Goal: Task Accomplishment & Management: Complete application form

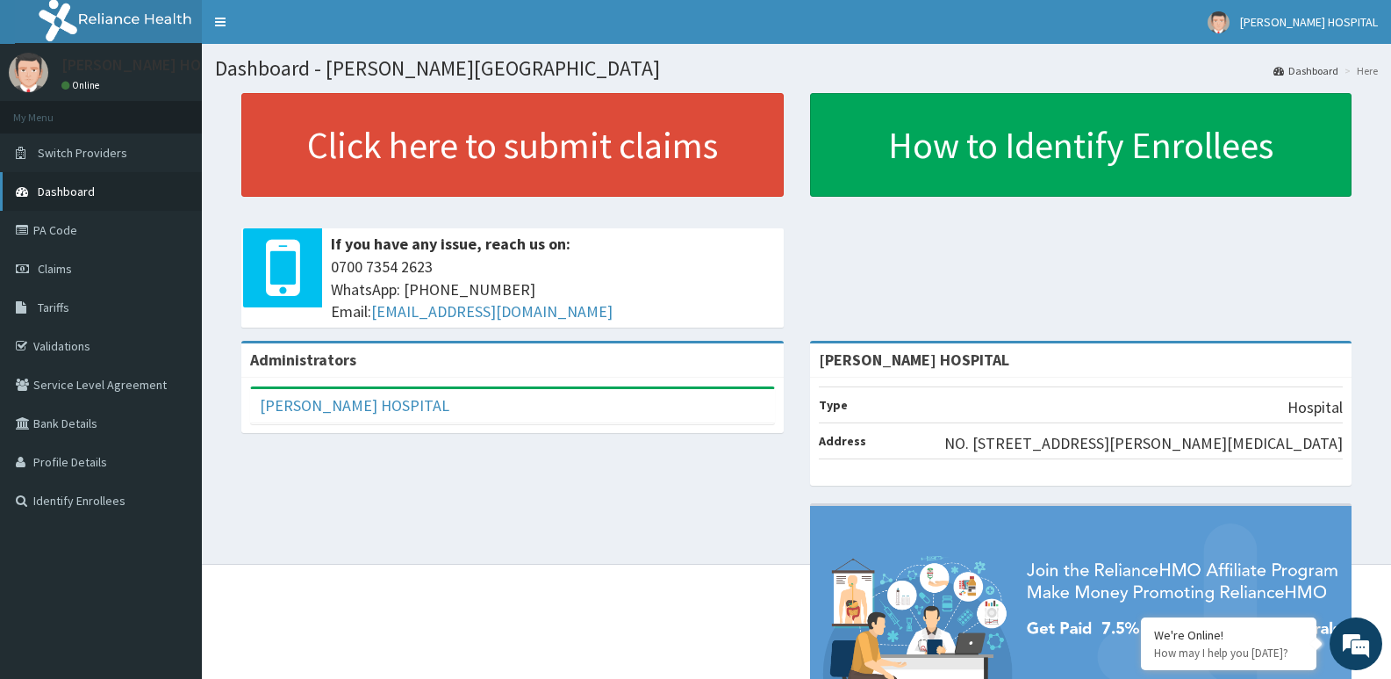
click at [91, 189] on span "Dashboard" at bounding box center [66, 191] width 57 height 16
click at [49, 340] on link "Validations" at bounding box center [101, 346] width 202 height 39
click at [93, 270] on link "Claims" at bounding box center [101, 268] width 202 height 39
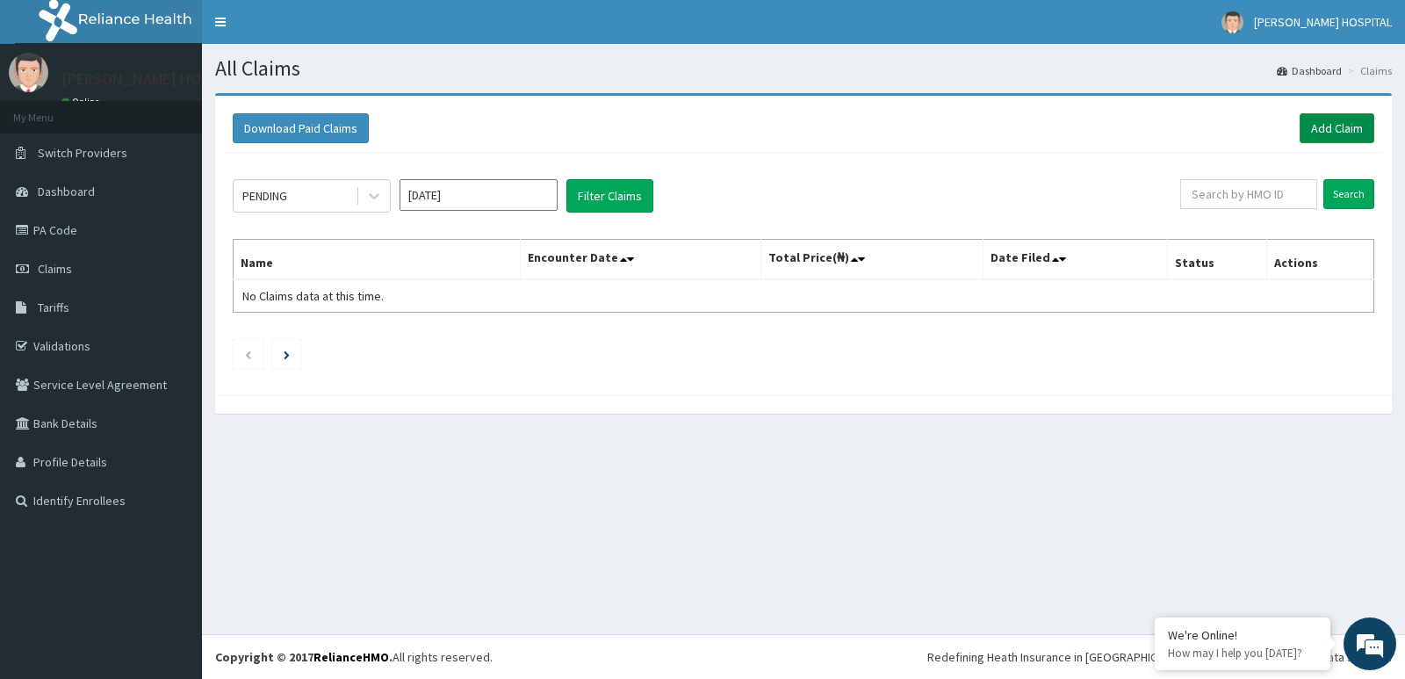
click at [1330, 135] on link "Add Claim" at bounding box center [1336, 128] width 75 height 30
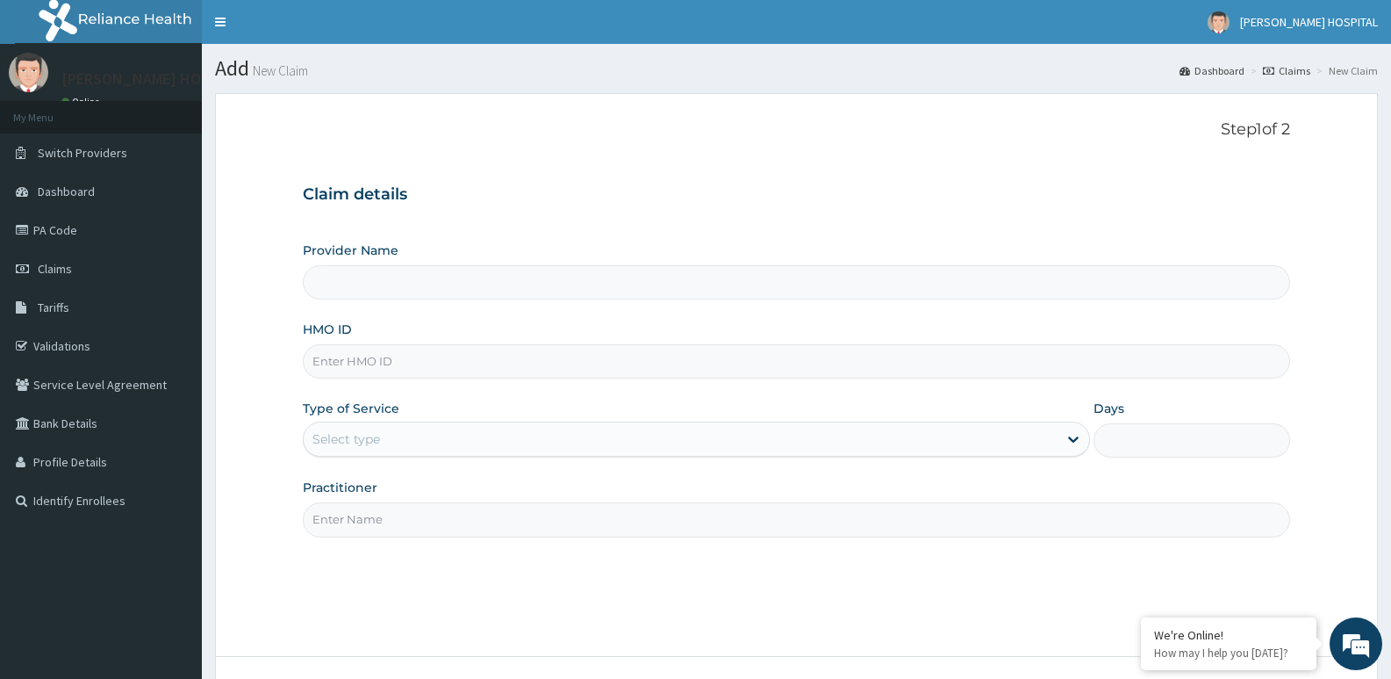
type input "[PERSON_NAME] HOSPITAL"
click at [583, 355] on input "HMO ID" at bounding box center [797, 361] width 988 height 34
paste input "SDI/10075/B"
type input "SDI/10075/B"
click at [544, 447] on div "Select type" at bounding box center [680, 439] width 753 height 28
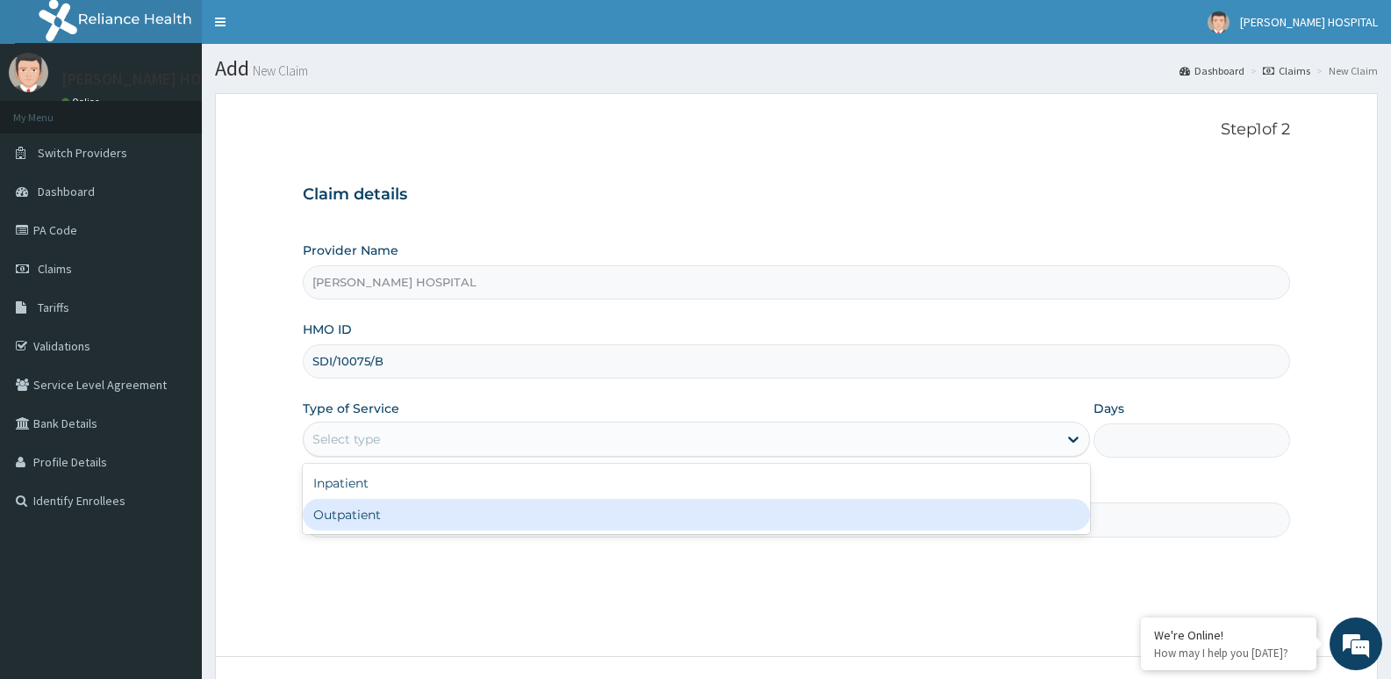
click at [464, 522] on div "Outpatient" at bounding box center [696, 515] width 787 height 32
type input "1"
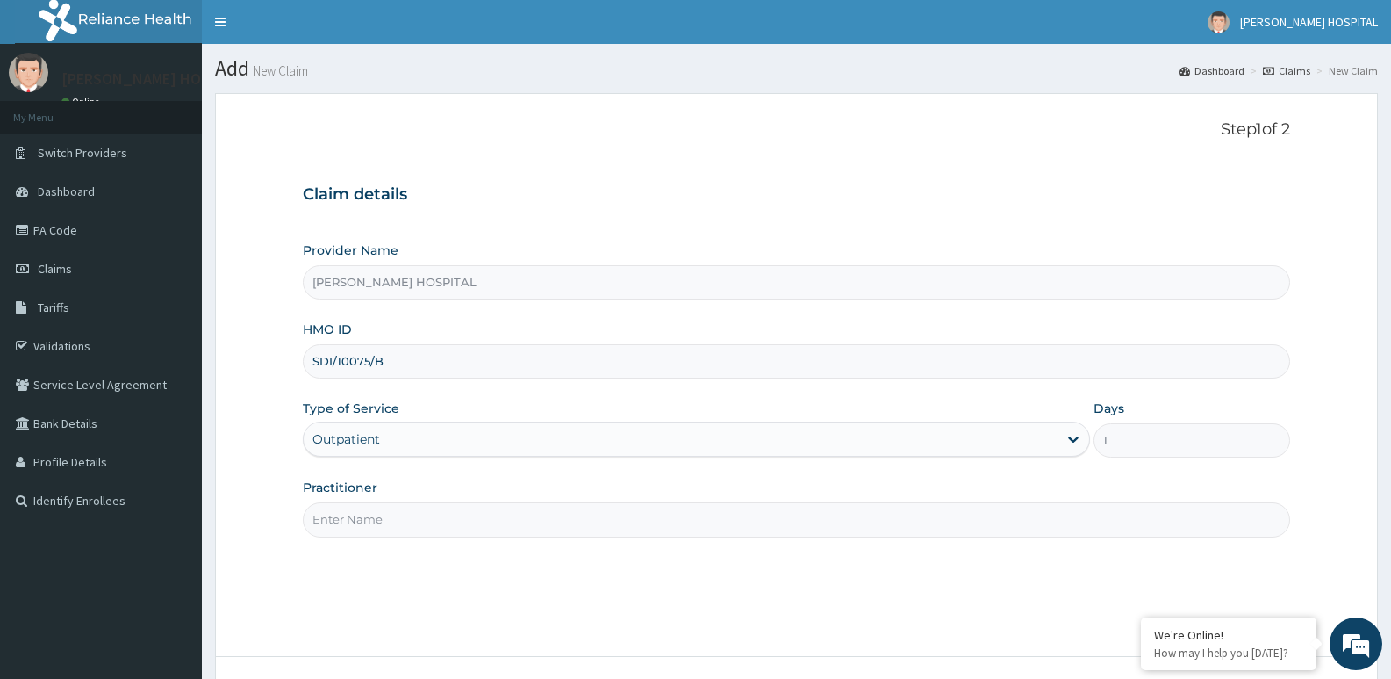
click at [550, 517] on input "Practitioner" at bounding box center [797, 519] width 988 height 34
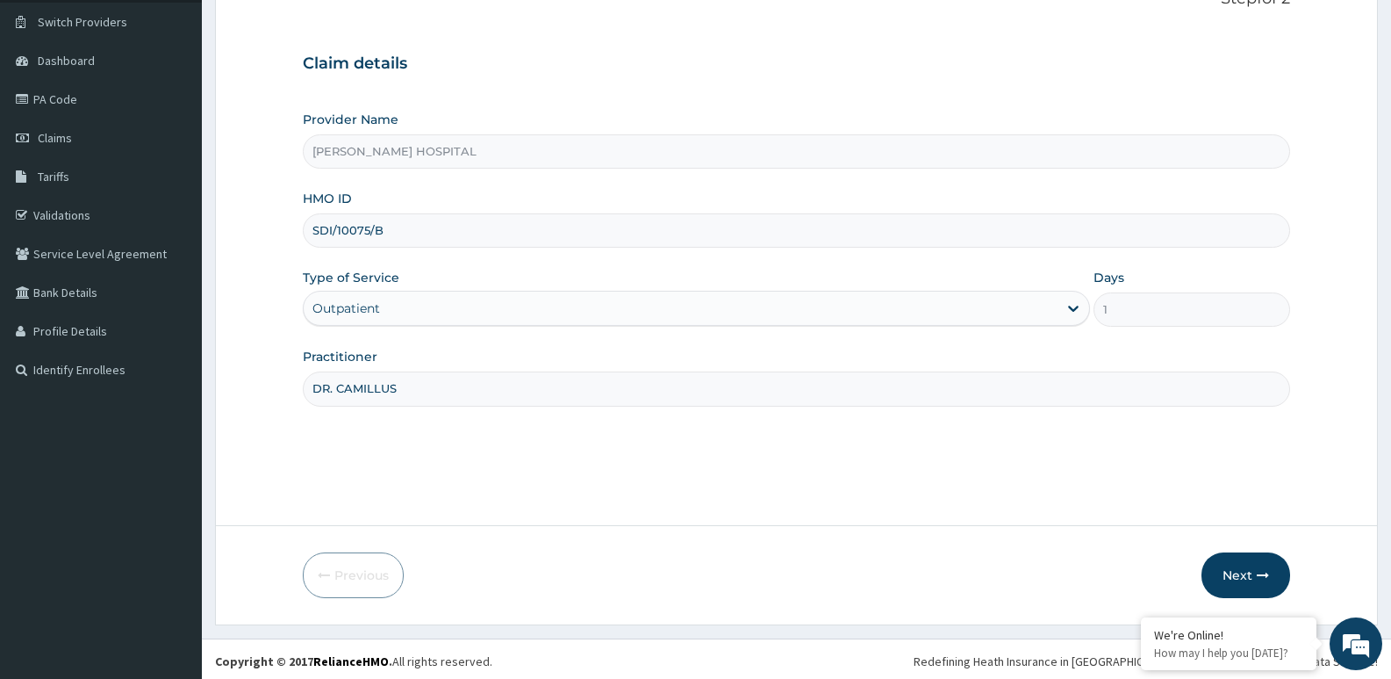
scroll to position [135, 0]
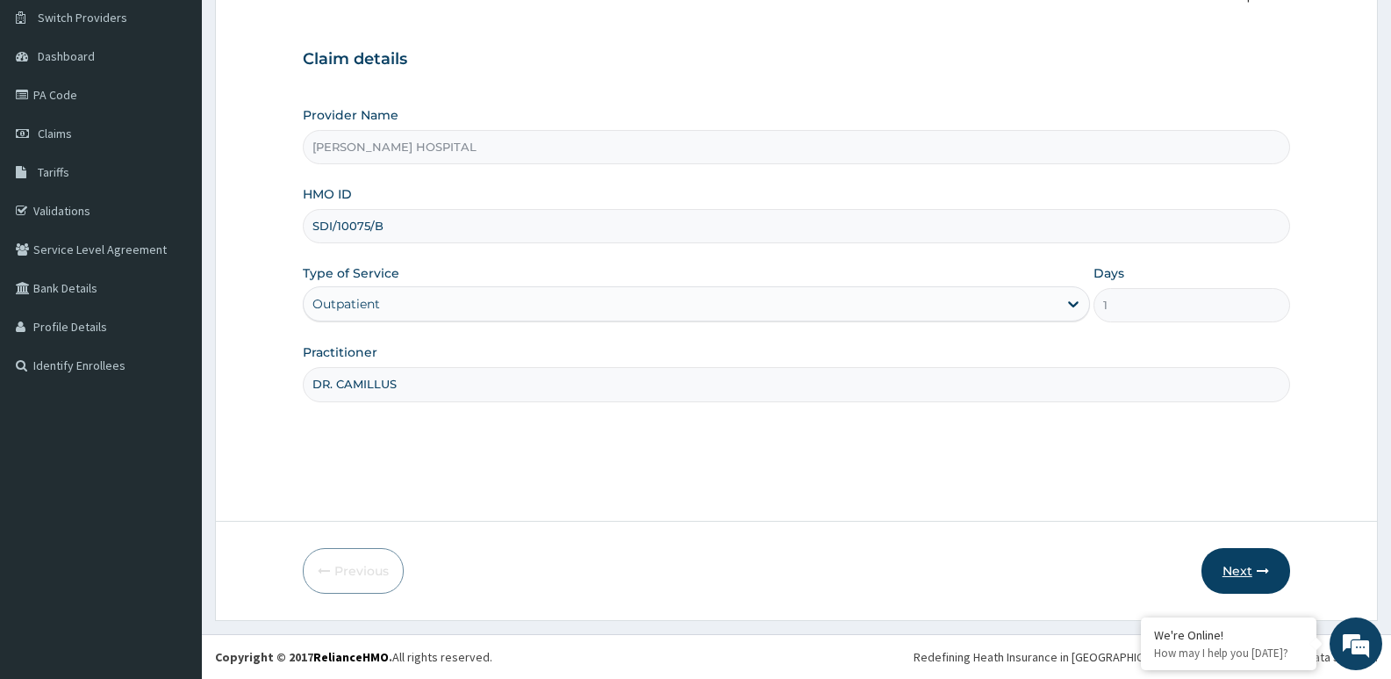
type input "DR. CAMILLUS"
click at [1247, 572] on button "Next" at bounding box center [1246, 571] width 89 height 46
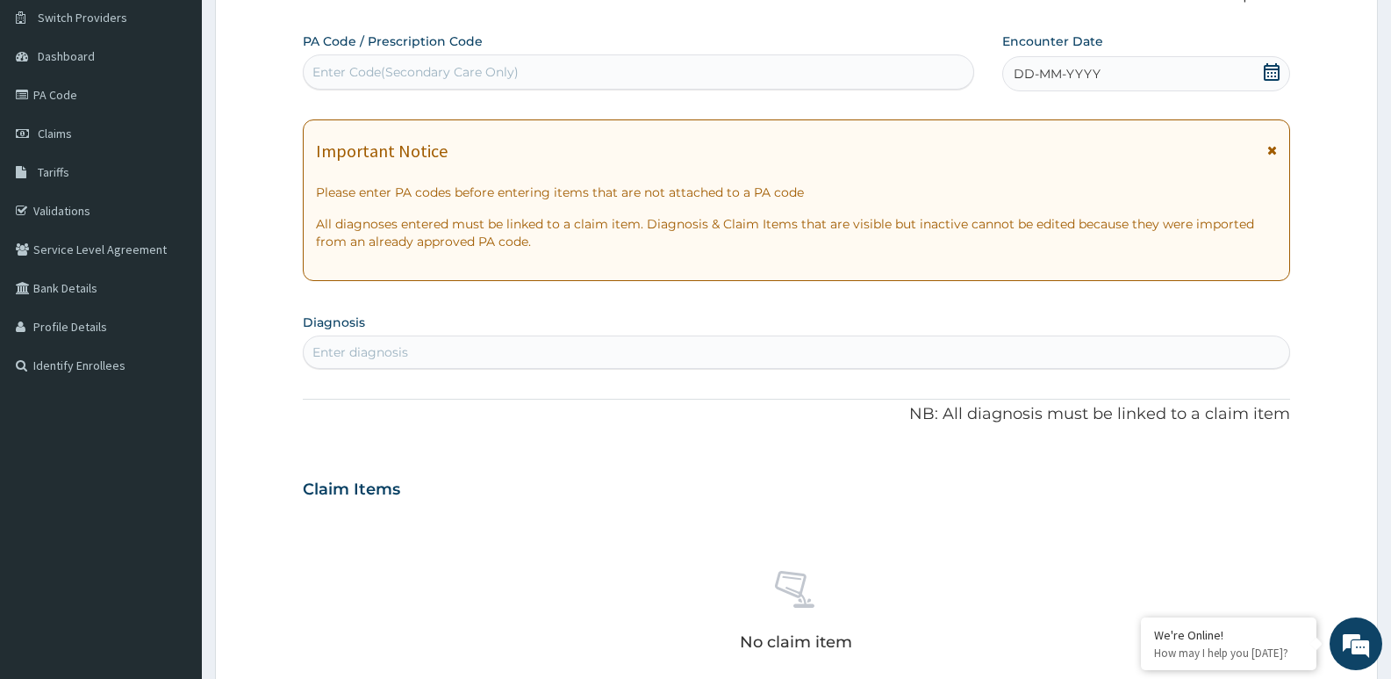
click at [1271, 73] on icon at bounding box center [1272, 72] width 16 height 18
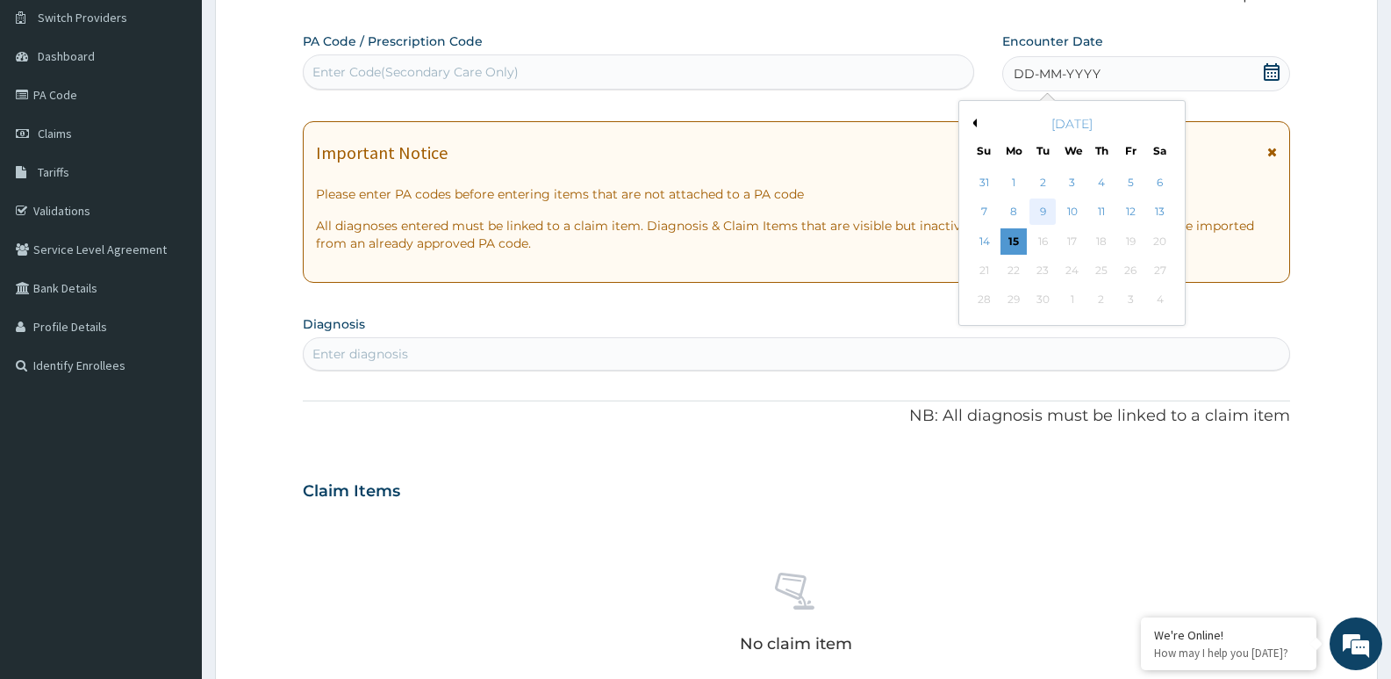
click at [1045, 213] on div "9" at bounding box center [1043, 212] width 26 height 26
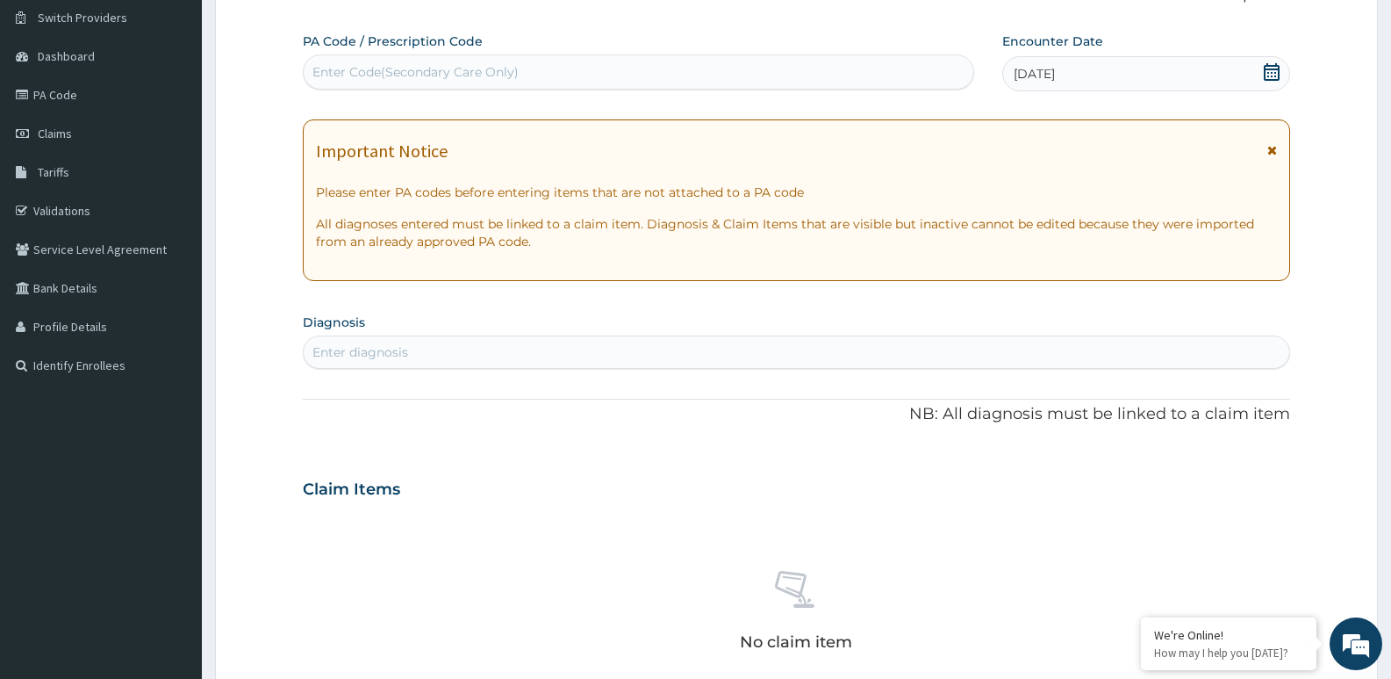
click at [593, 347] on div "Enter diagnosis" at bounding box center [797, 352] width 986 height 28
type input "plasmo"
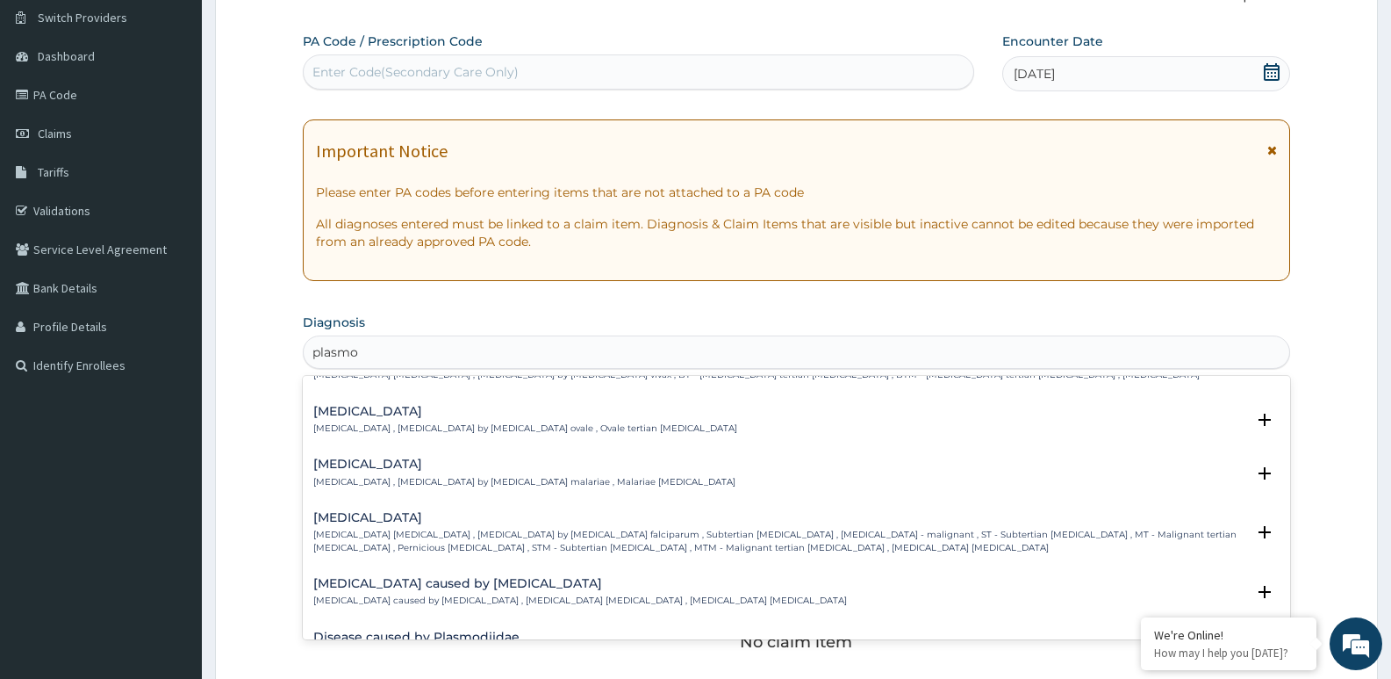
scroll to position [90, 0]
click at [474, 523] on h4 "Falciparum malaria" at bounding box center [779, 516] width 932 height 13
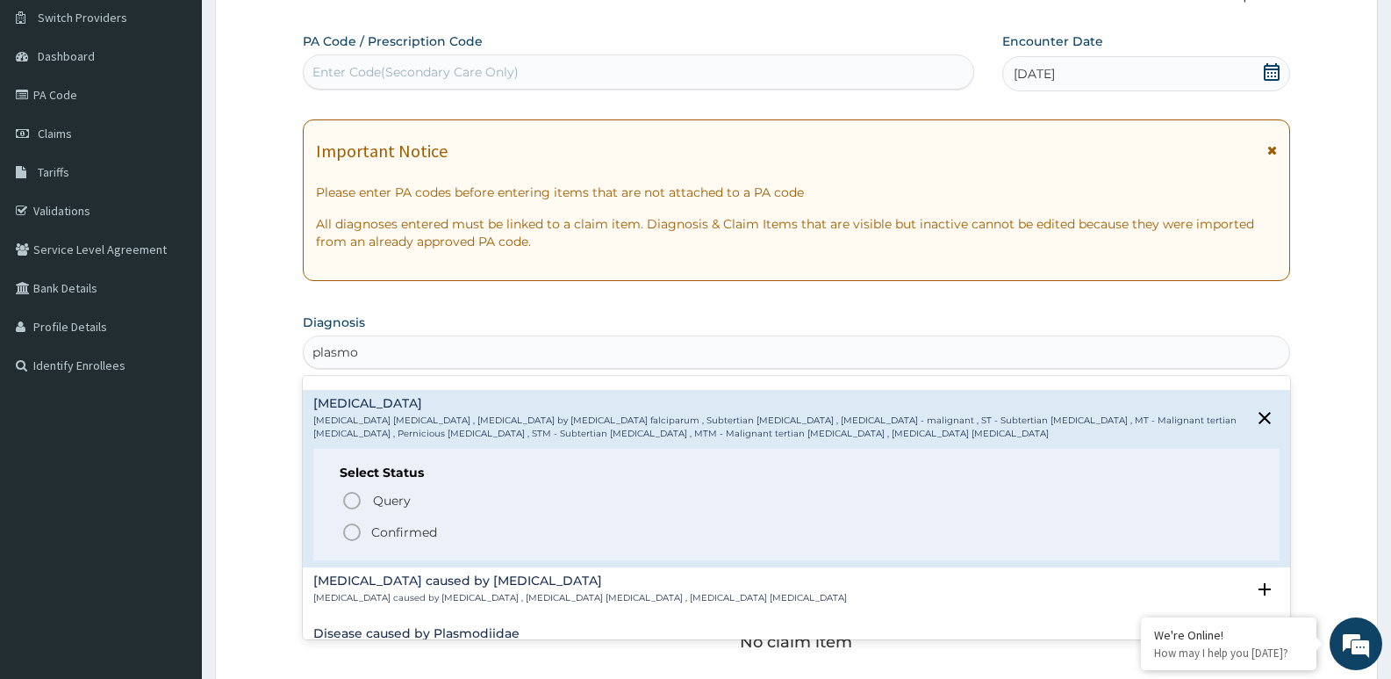
scroll to position [204, 0]
click at [356, 532] on icon "status option filled" at bounding box center [351, 531] width 21 height 21
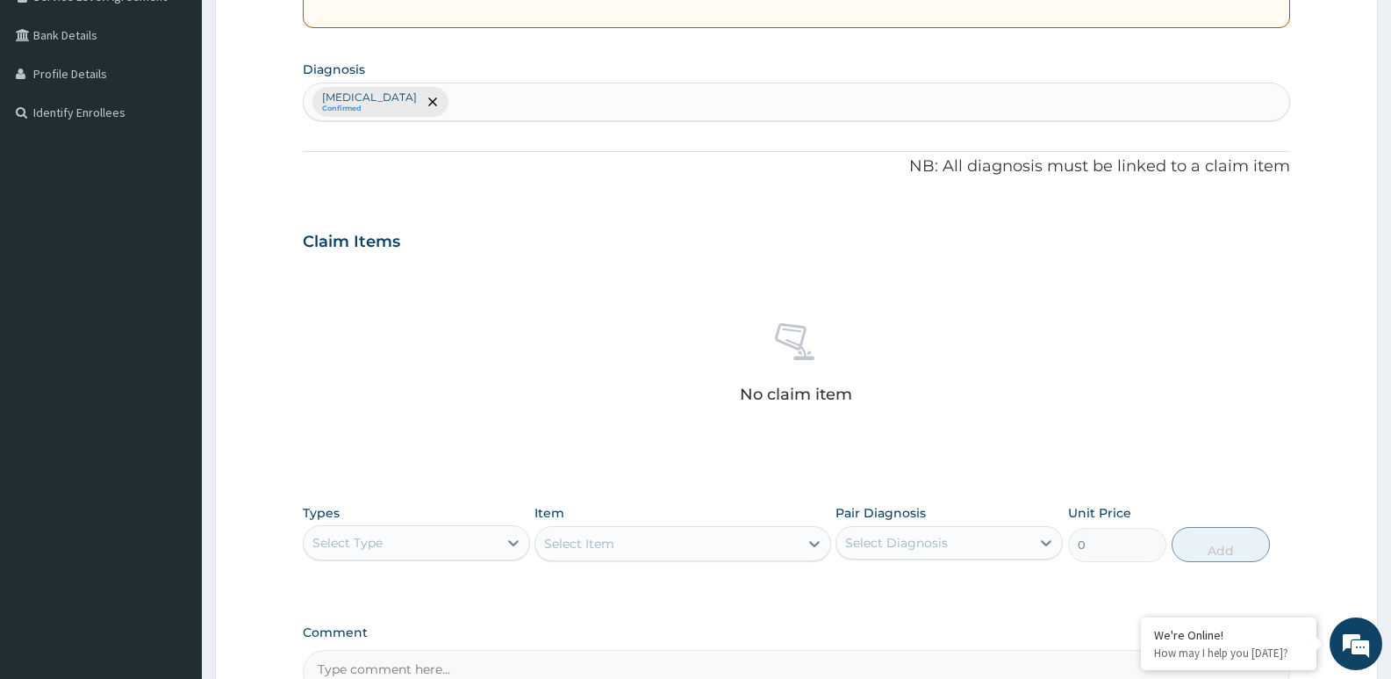
scroll to position [390, 0]
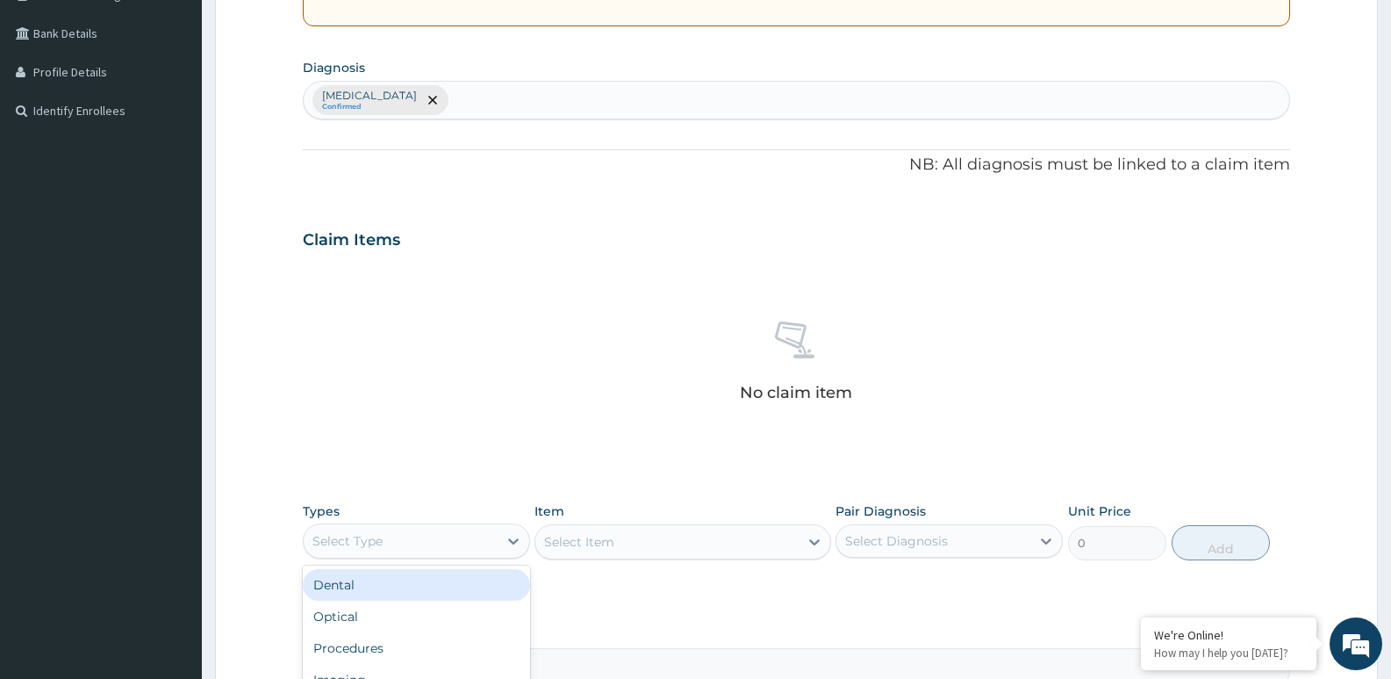
click at [487, 544] on div "Select Type" at bounding box center [401, 541] width 194 height 28
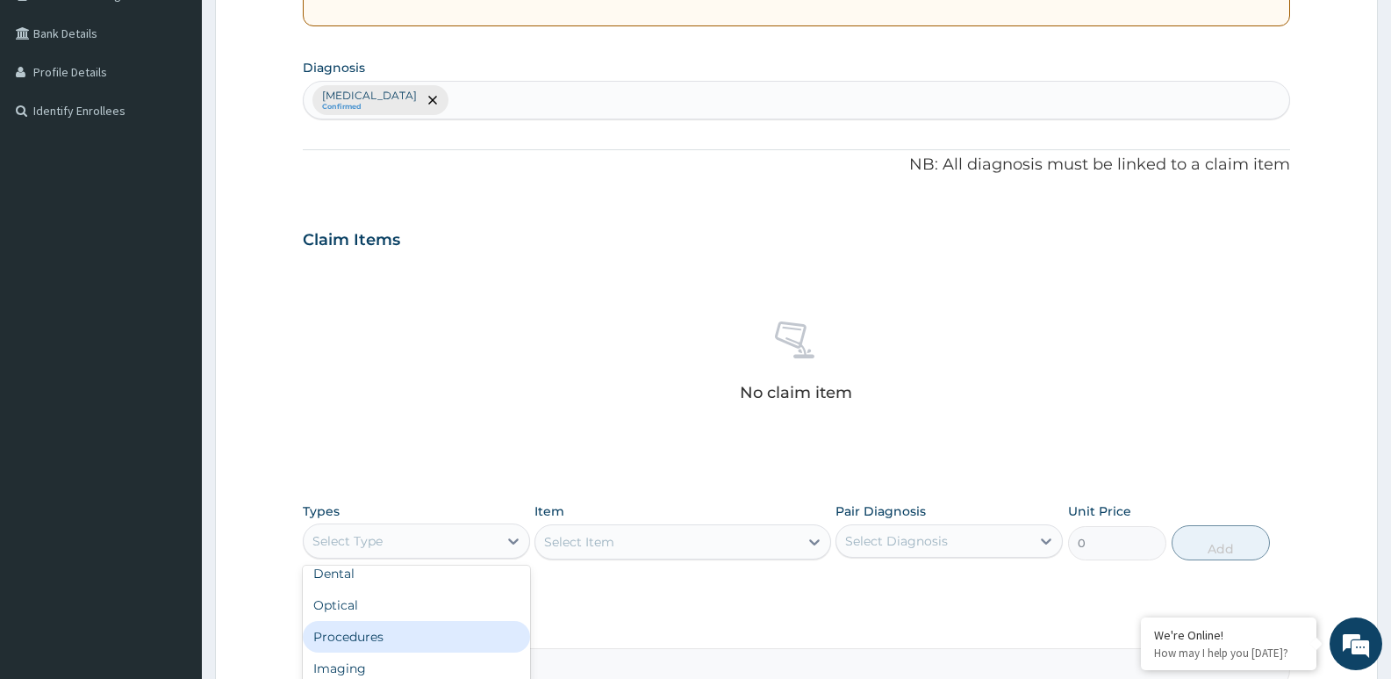
scroll to position [18, 0]
click at [408, 632] on div "Procedures" at bounding box center [416, 631] width 227 height 32
click at [588, 555] on div "Select Item" at bounding box center [683, 541] width 296 height 35
click at [603, 538] on div "Select Item" at bounding box center [683, 541] width 296 height 35
click at [647, 541] on div "Select Item" at bounding box center [683, 541] width 296 height 35
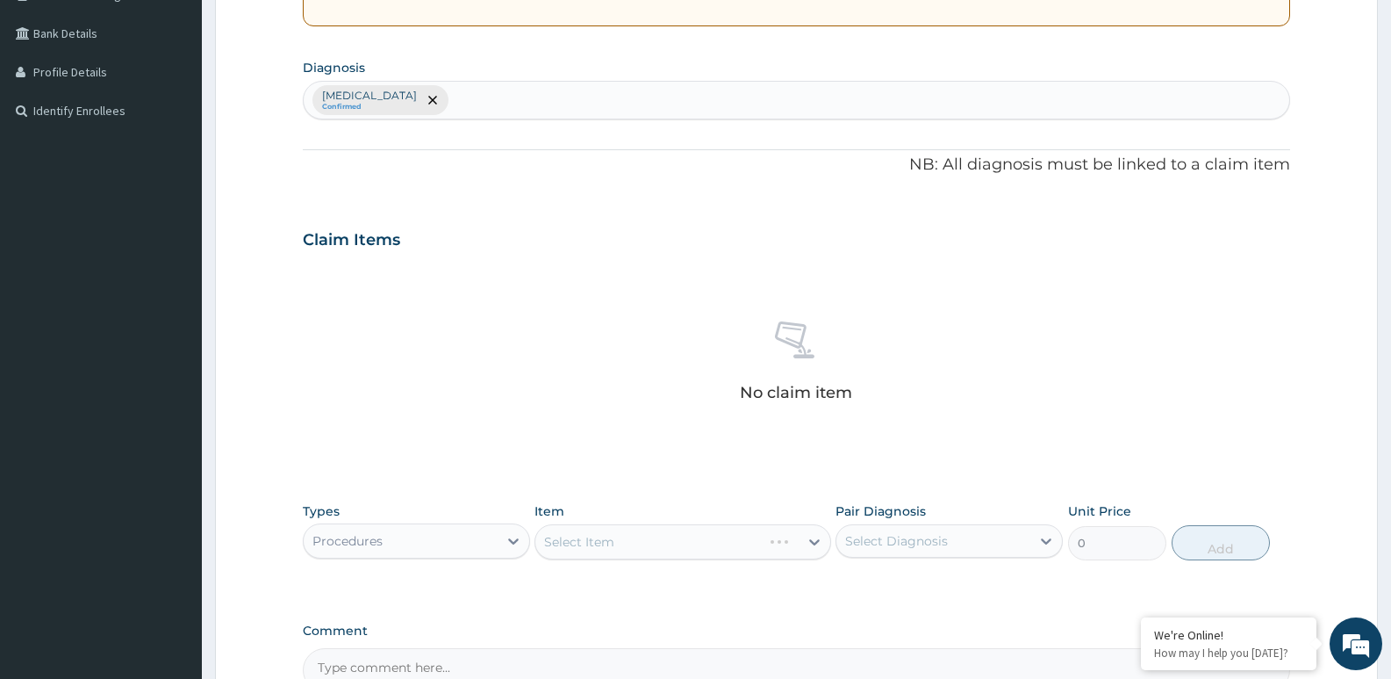
click at [647, 541] on div "Select Item" at bounding box center [683, 541] width 296 height 35
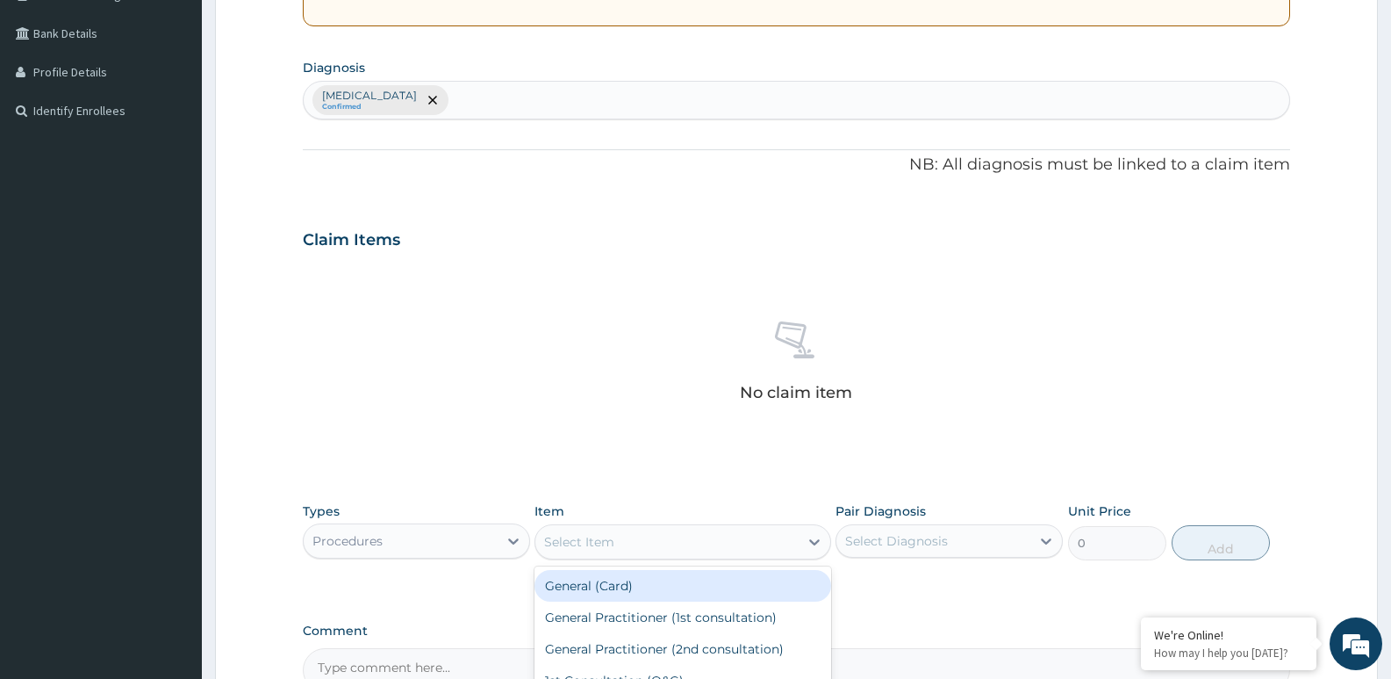
click at [647, 541] on div "Select Item" at bounding box center [666, 542] width 262 height 28
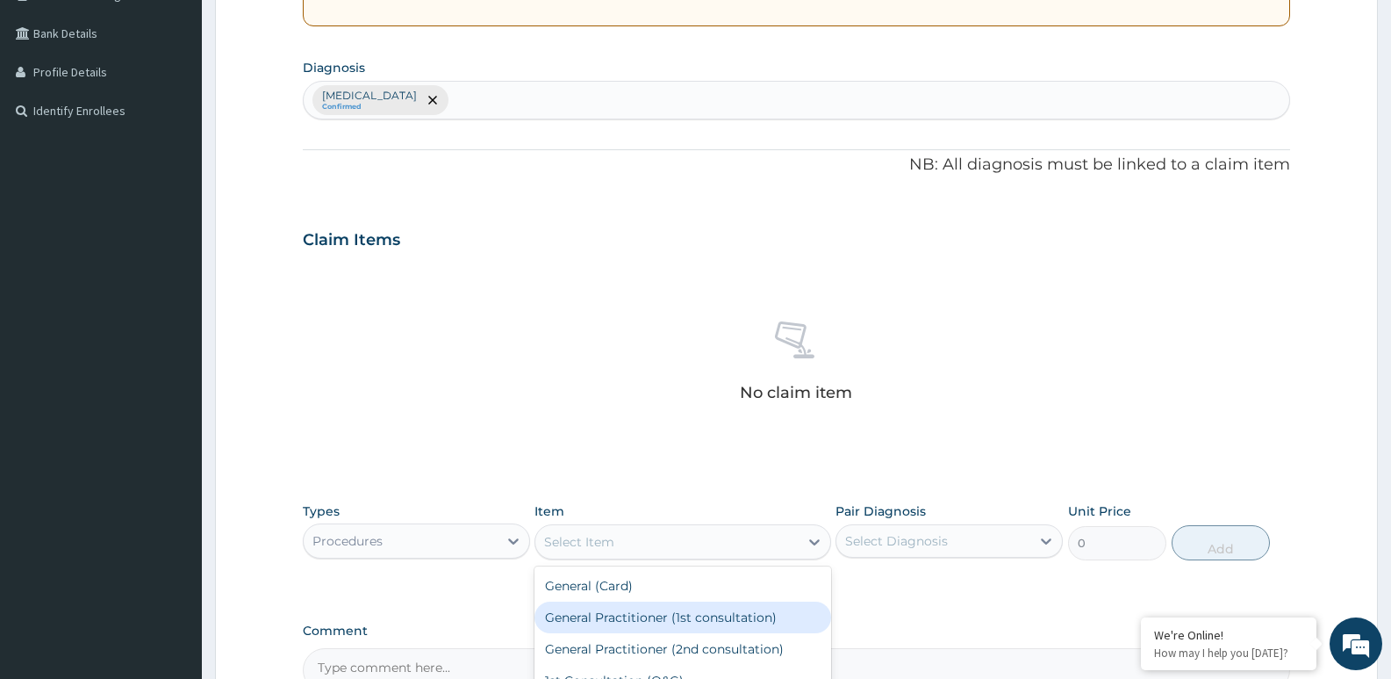
click at [665, 619] on div "General Practitioner (1st consultation)" at bounding box center [683, 617] width 296 height 32
type input "2500"
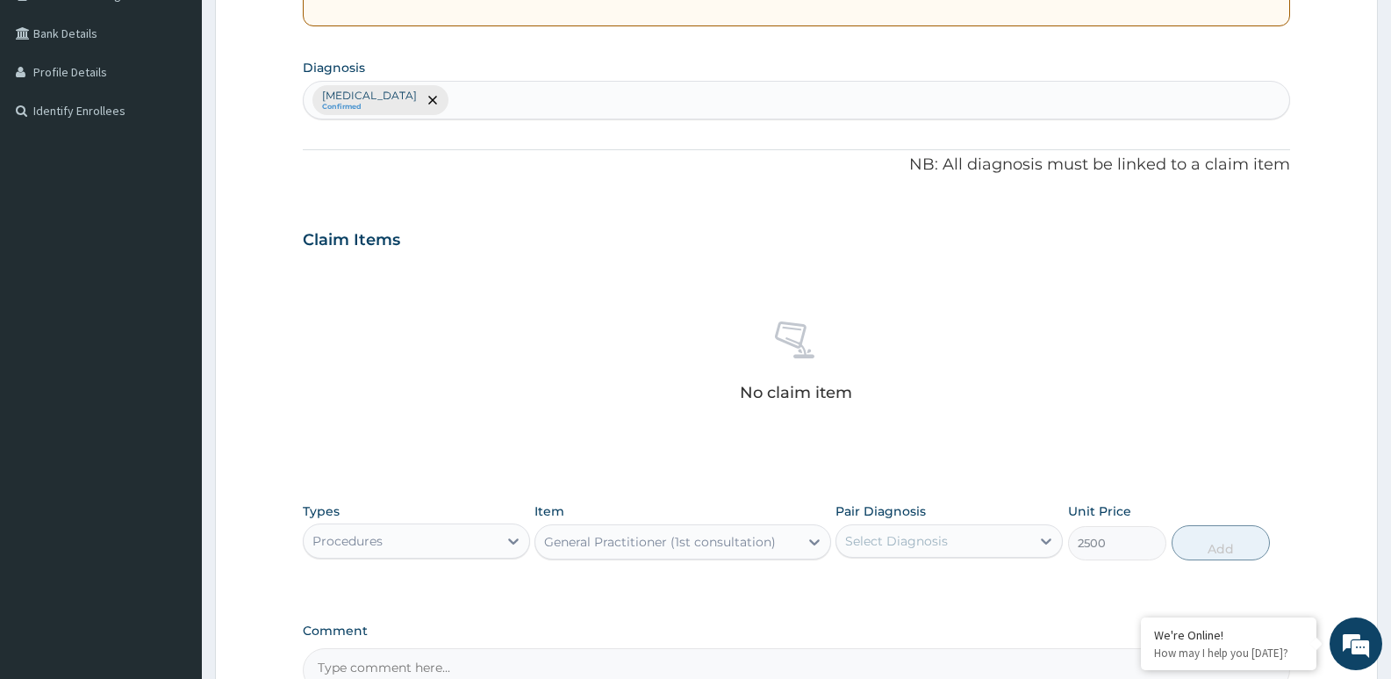
click at [971, 550] on div "Select Diagnosis" at bounding box center [934, 541] width 194 height 28
click at [938, 598] on div "Falciparum malaria" at bounding box center [949, 586] width 227 height 36
checkbox input "true"
click at [1207, 541] on button "Add" at bounding box center [1221, 542] width 98 height 35
type input "0"
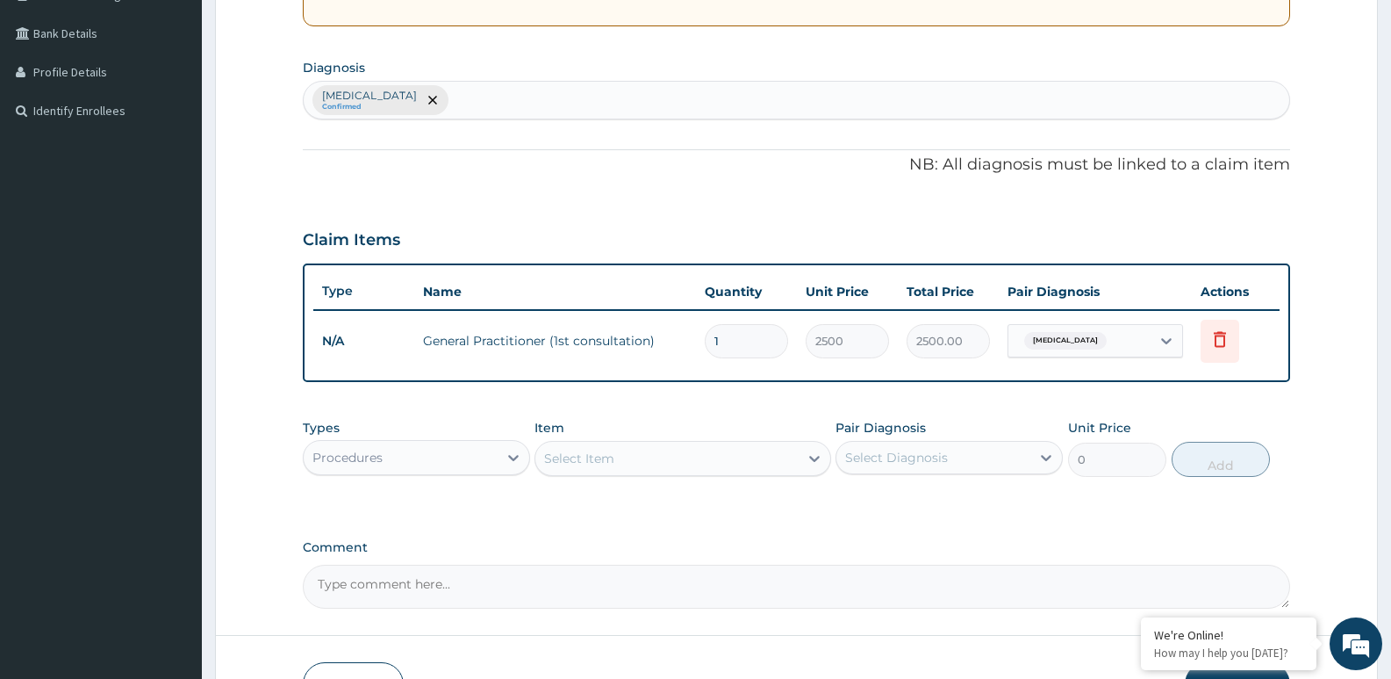
click at [496, 464] on div "Procedures" at bounding box center [401, 457] width 194 height 28
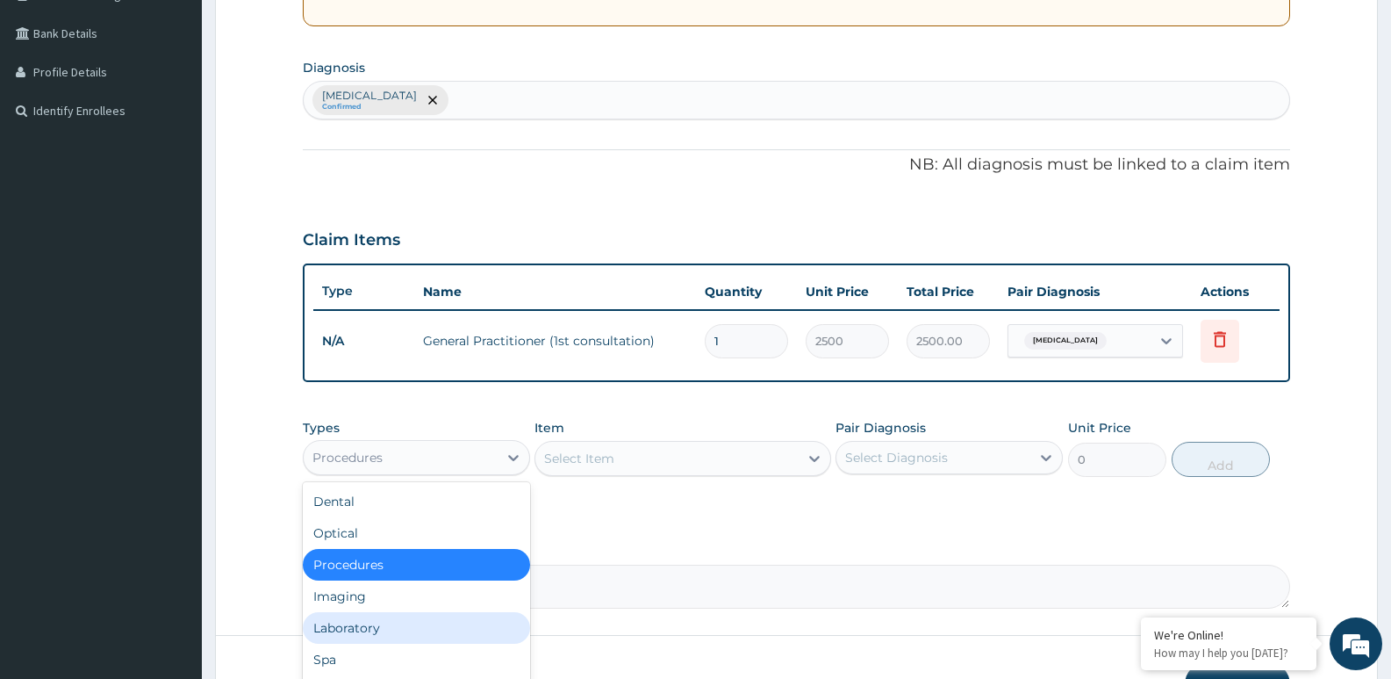
click at [391, 620] on div "Laboratory" at bounding box center [416, 628] width 227 height 32
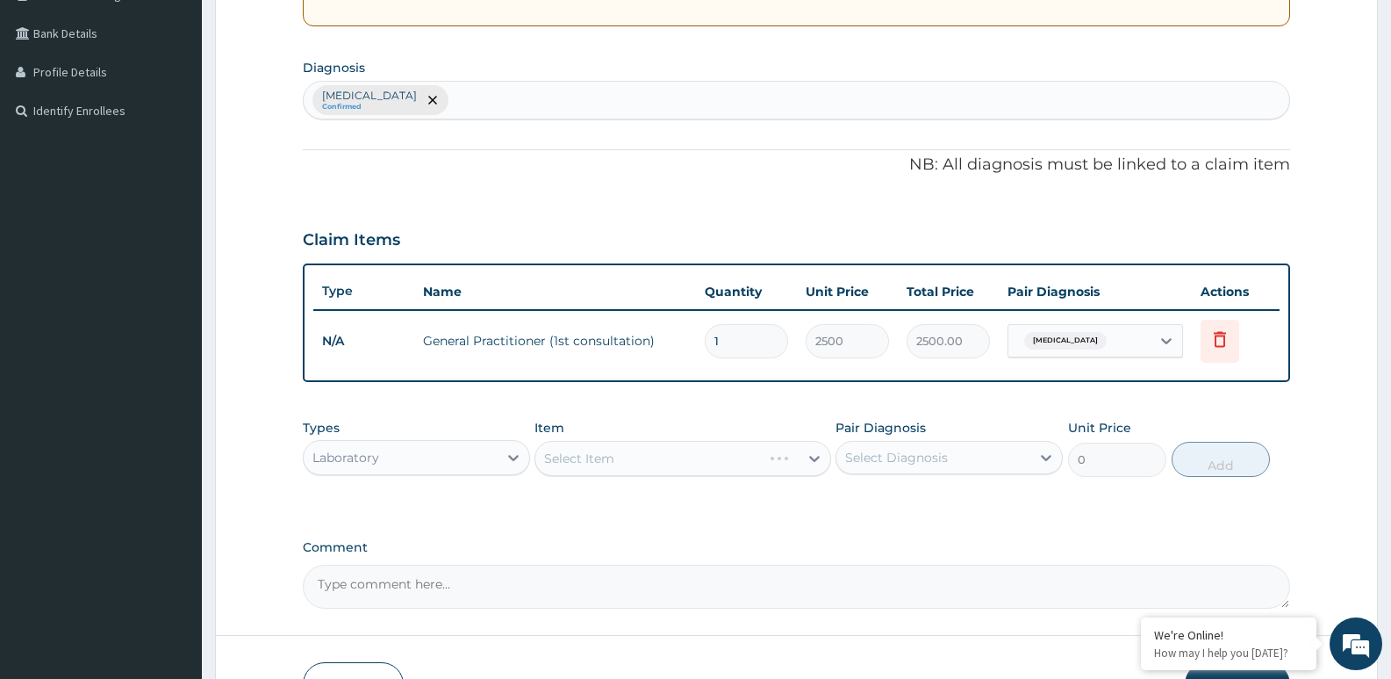
click at [638, 466] on div "Select Item" at bounding box center [683, 458] width 296 height 35
click at [686, 463] on div "Select Item" at bounding box center [666, 458] width 262 height 28
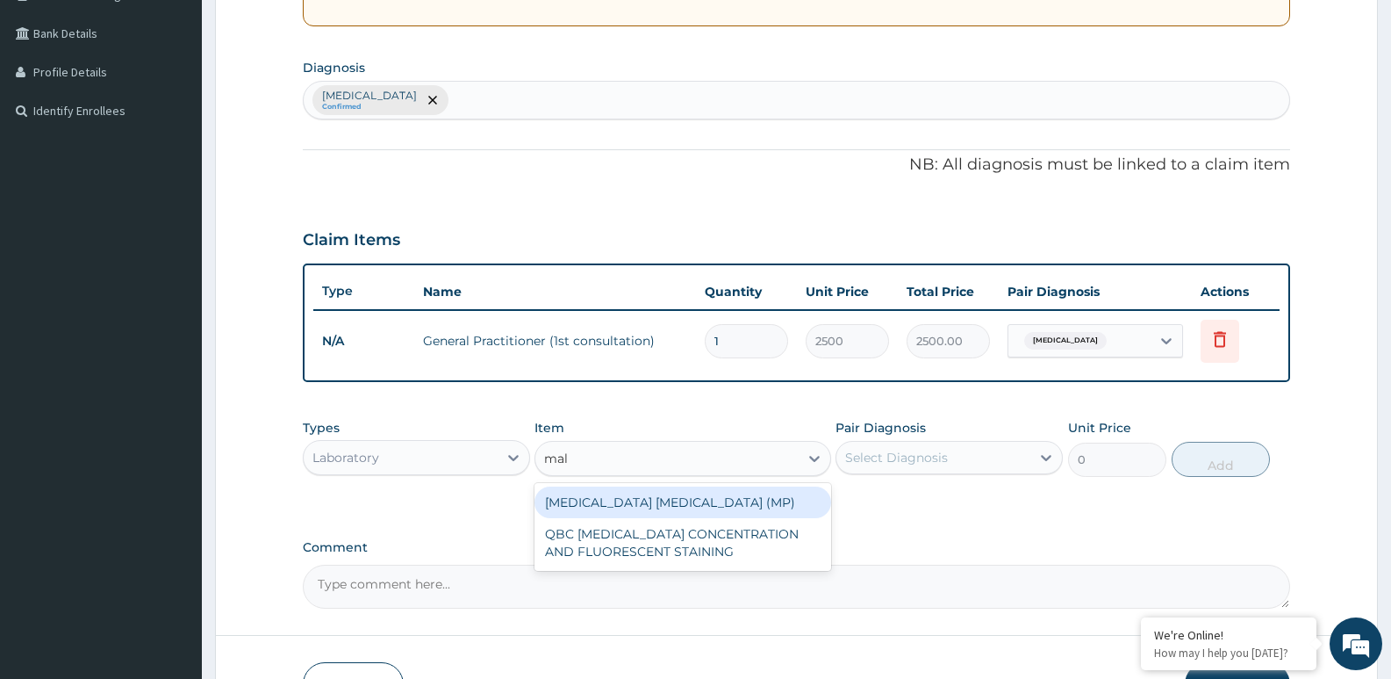
type input "mala"
click at [668, 505] on div "MALARIA PARASITE (MP)" at bounding box center [683, 502] width 296 height 32
type input "1400"
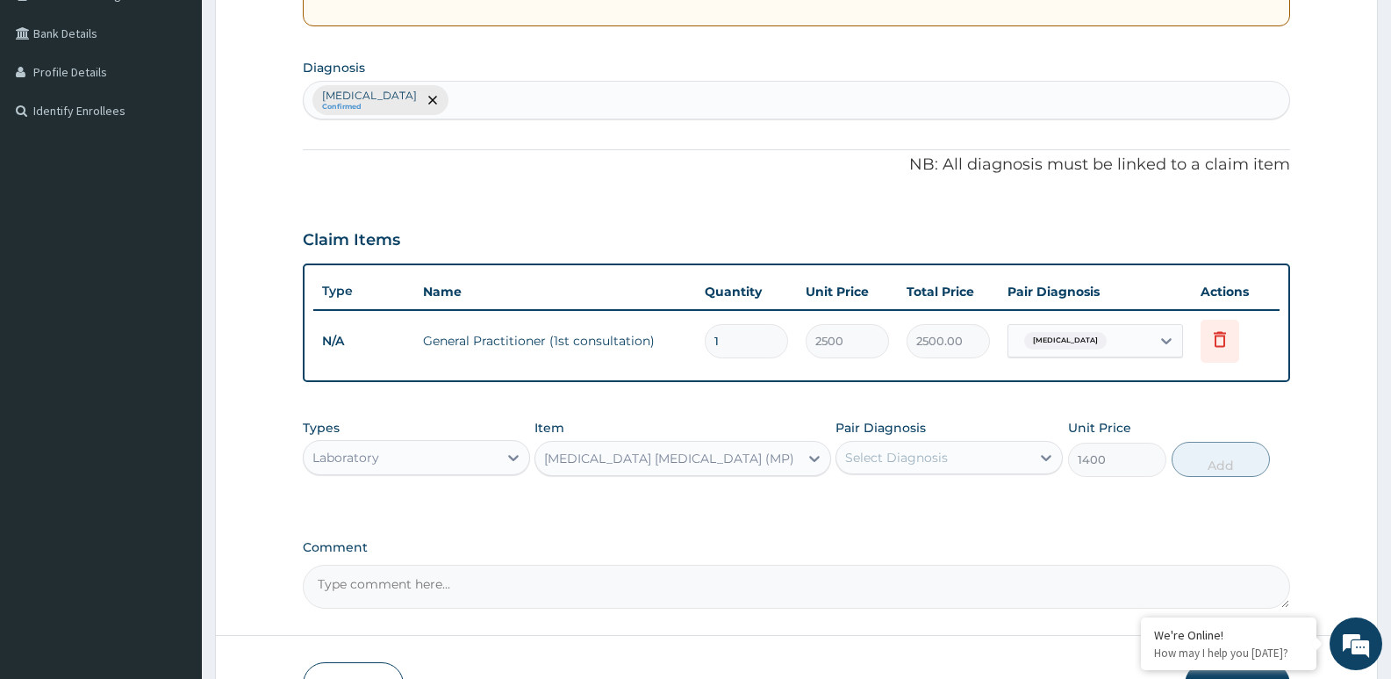
click at [988, 456] on div "Select Diagnosis" at bounding box center [934, 457] width 194 height 28
click at [960, 504] on label "Falciparum malaria" at bounding box center [919, 501] width 109 height 18
checkbox input "true"
click at [1232, 467] on button "Add" at bounding box center [1221, 459] width 98 height 35
type input "0"
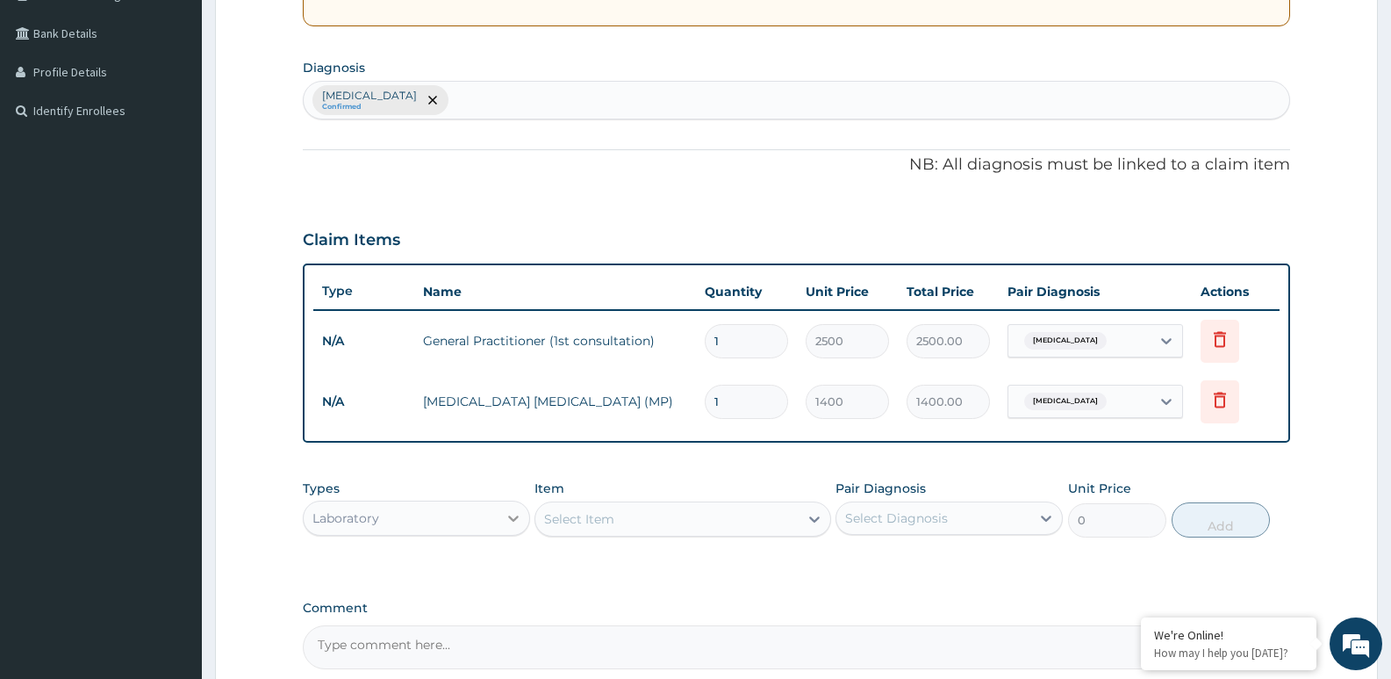
click at [515, 523] on icon at bounding box center [514, 518] width 18 height 18
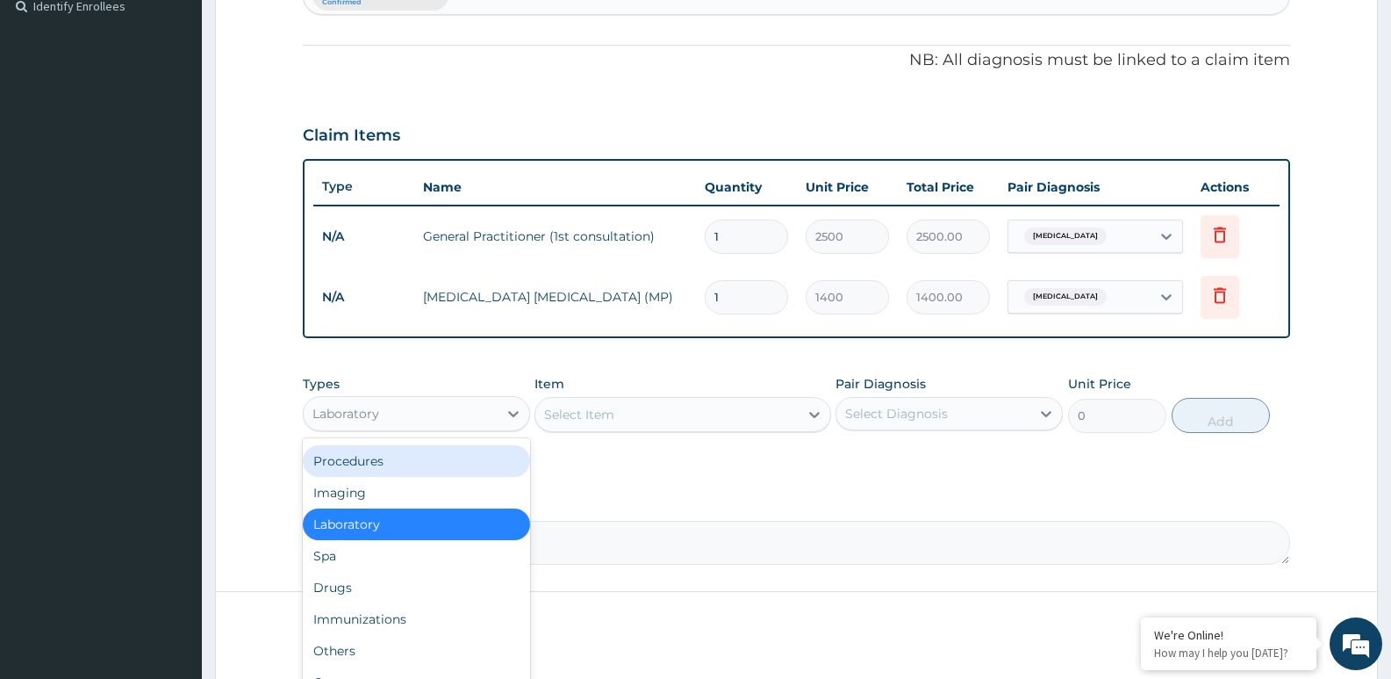
scroll to position [564, 0]
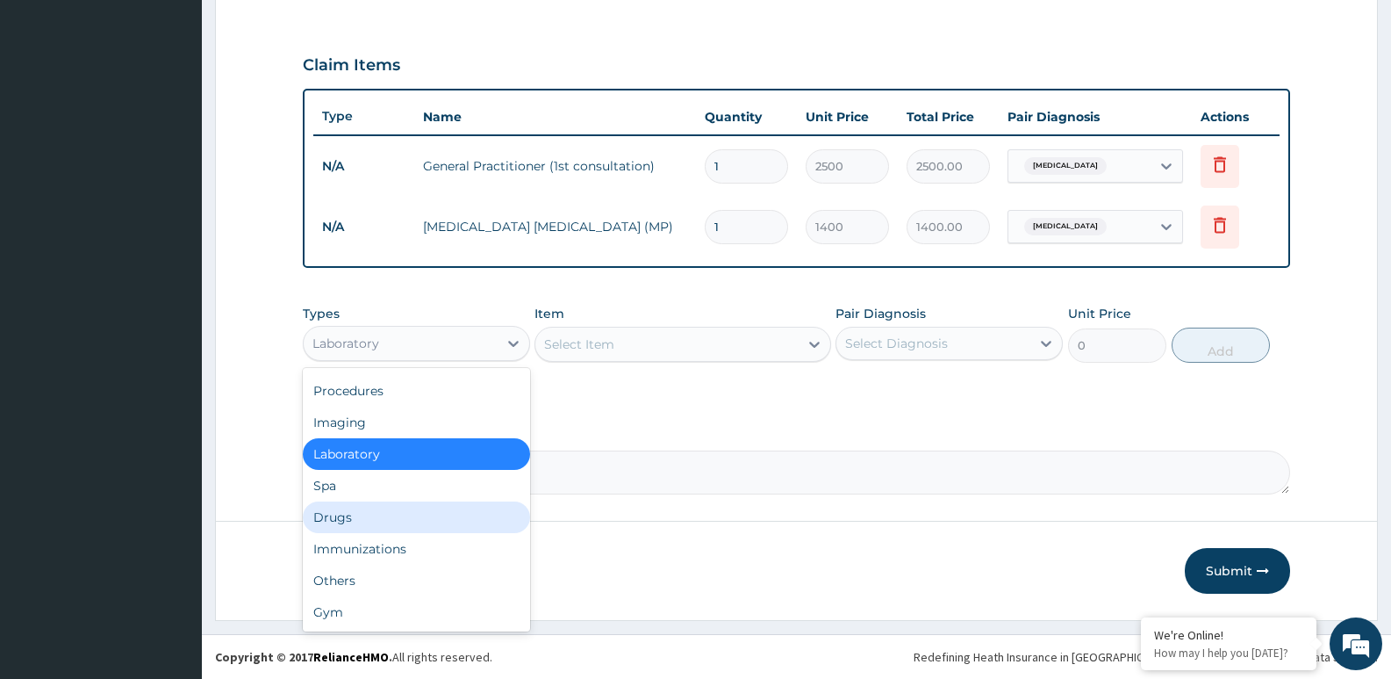
click at [425, 521] on div "Drugs" at bounding box center [416, 517] width 227 height 32
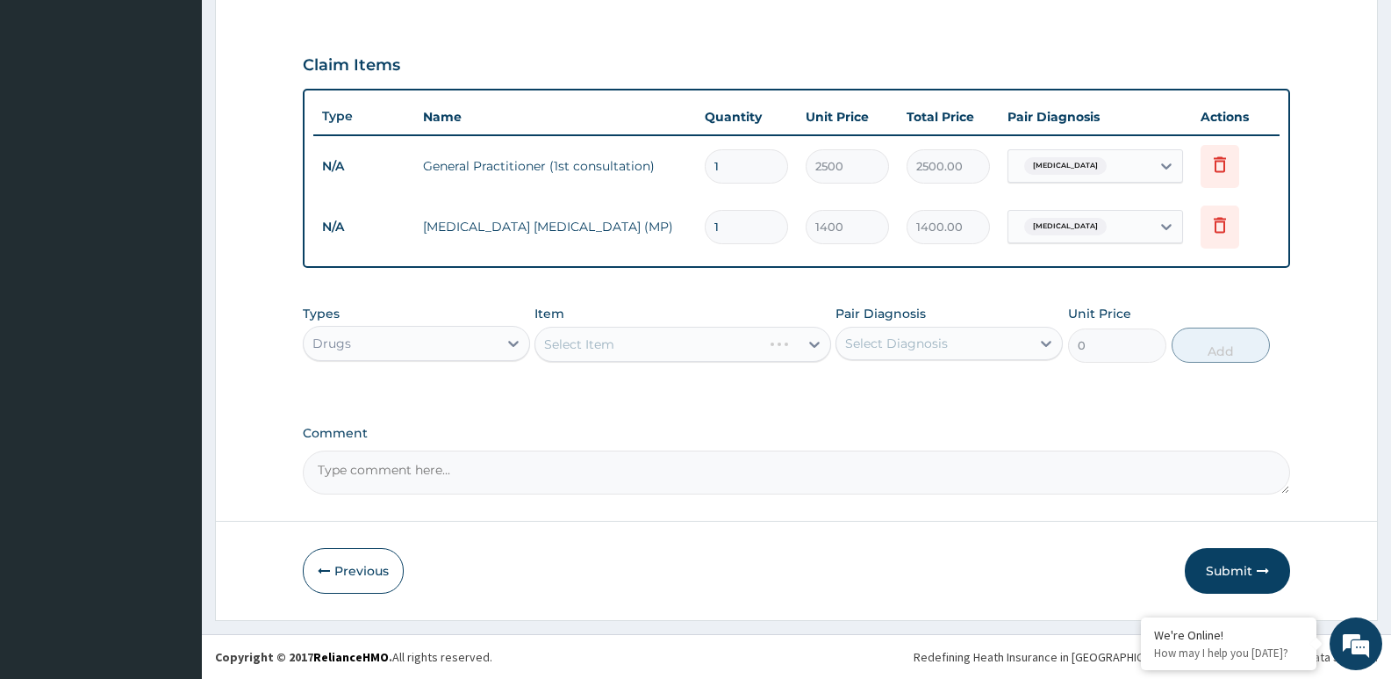
click at [674, 342] on div "Select Item" at bounding box center [683, 344] width 296 height 35
click at [674, 342] on div "Select Item" at bounding box center [666, 344] width 262 height 28
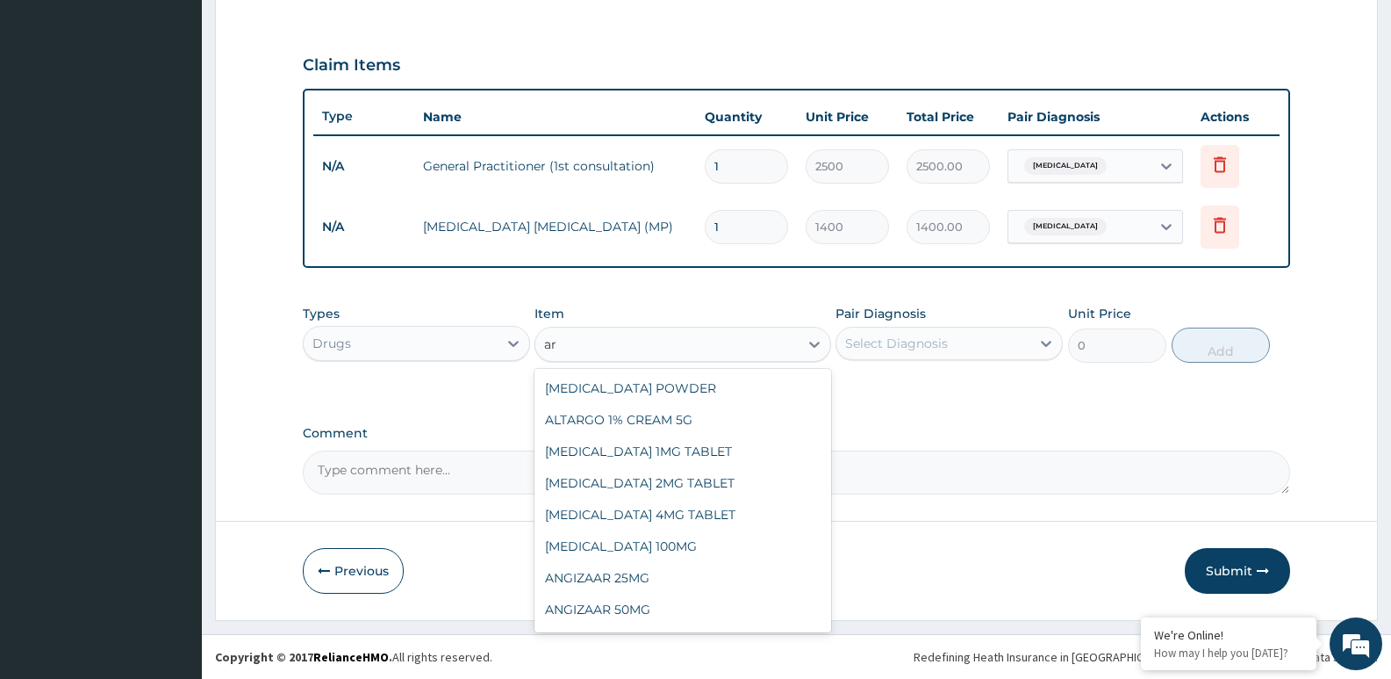
type input "a"
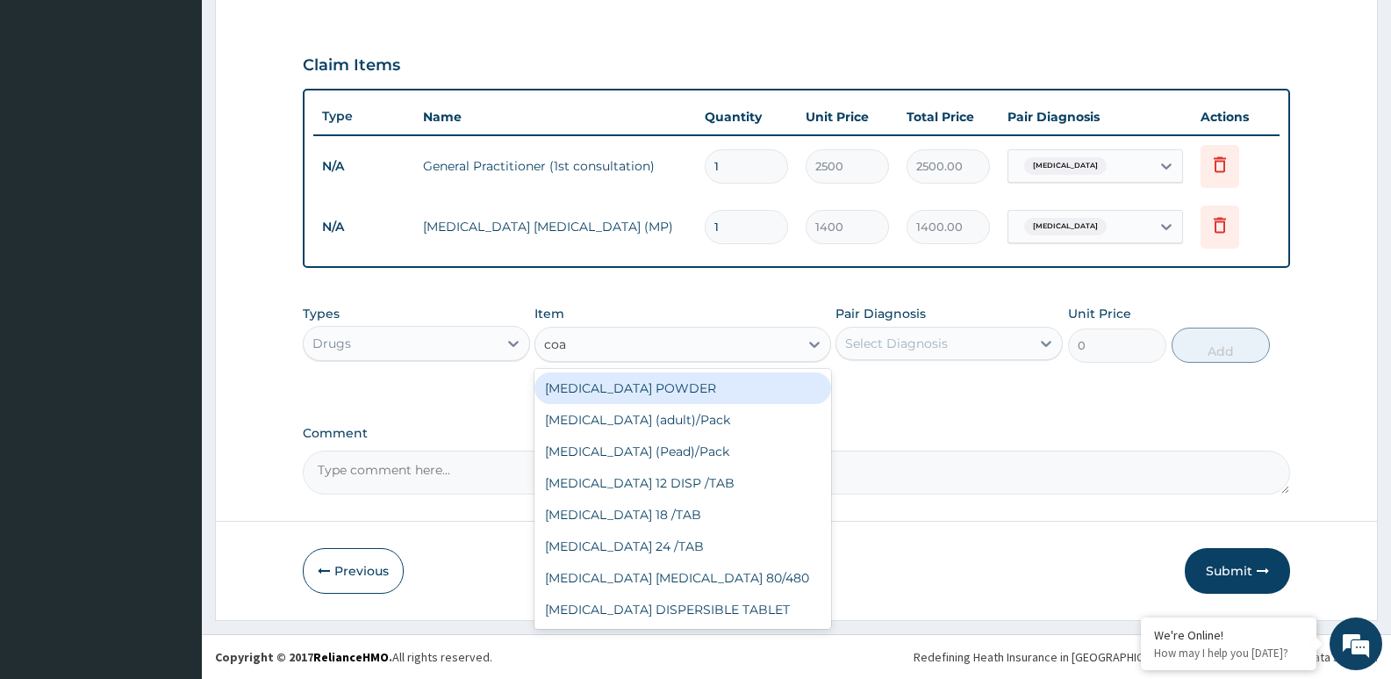
type input "coar"
click at [708, 392] on div "Coartem (adult)/Pack" at bounding box center [683, 388] width 296 height 32
type input "1638"
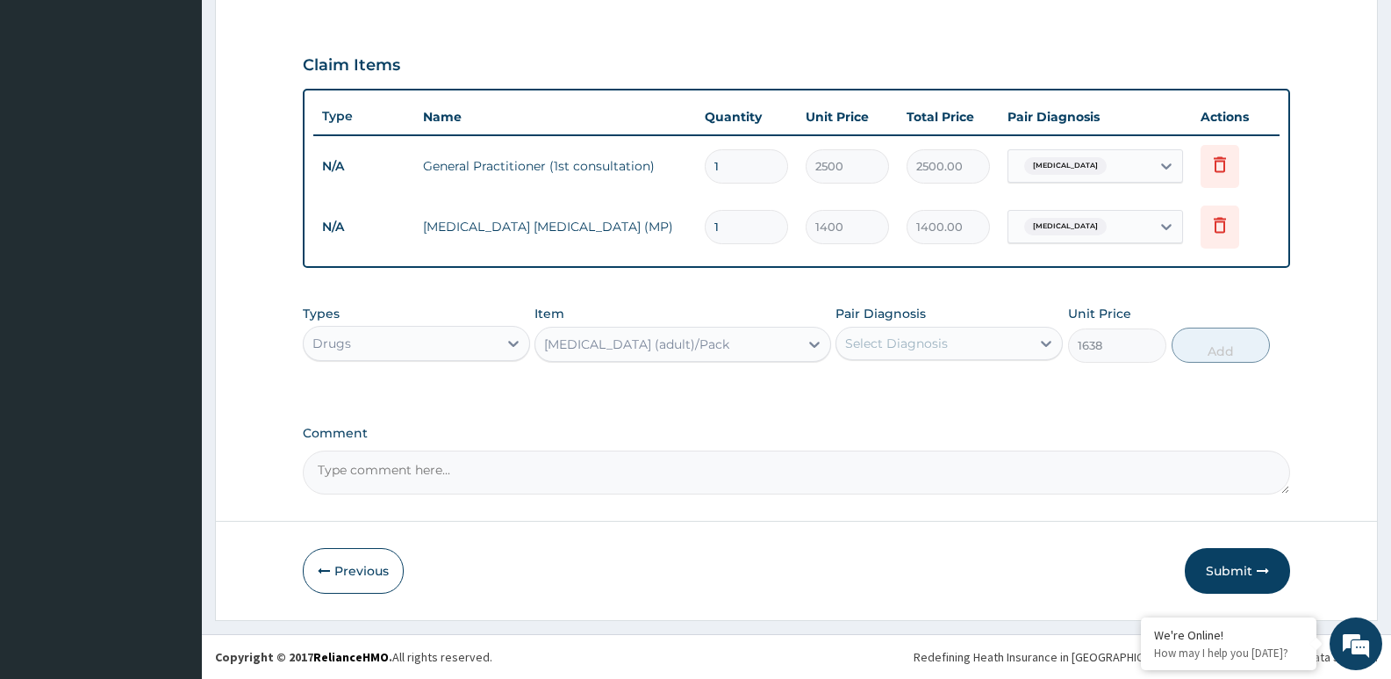
click at [926, 342] on div "Select Diagnosis" at bounding box center [896, 343] width 103 height 18
click at [907, 388] on label "Falciparum malaria" at bounding box center [919, 386] width 109 height 18
checkbox input "true"
click at [1236, 341] on button "Add" at bounding box center [1221, 344] width 98 height 35
type input "0"
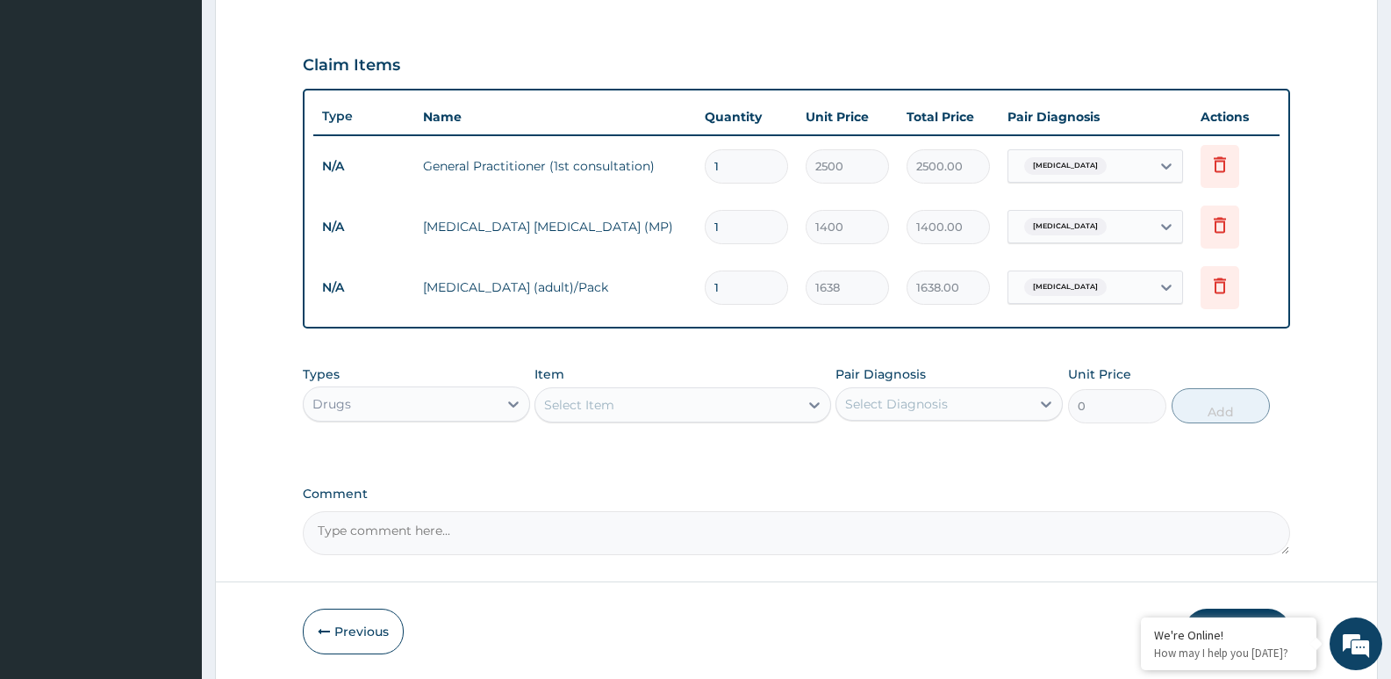
click at [720, 402] on div "Select Item" at bounding box center [666, 405] width 262 height 28
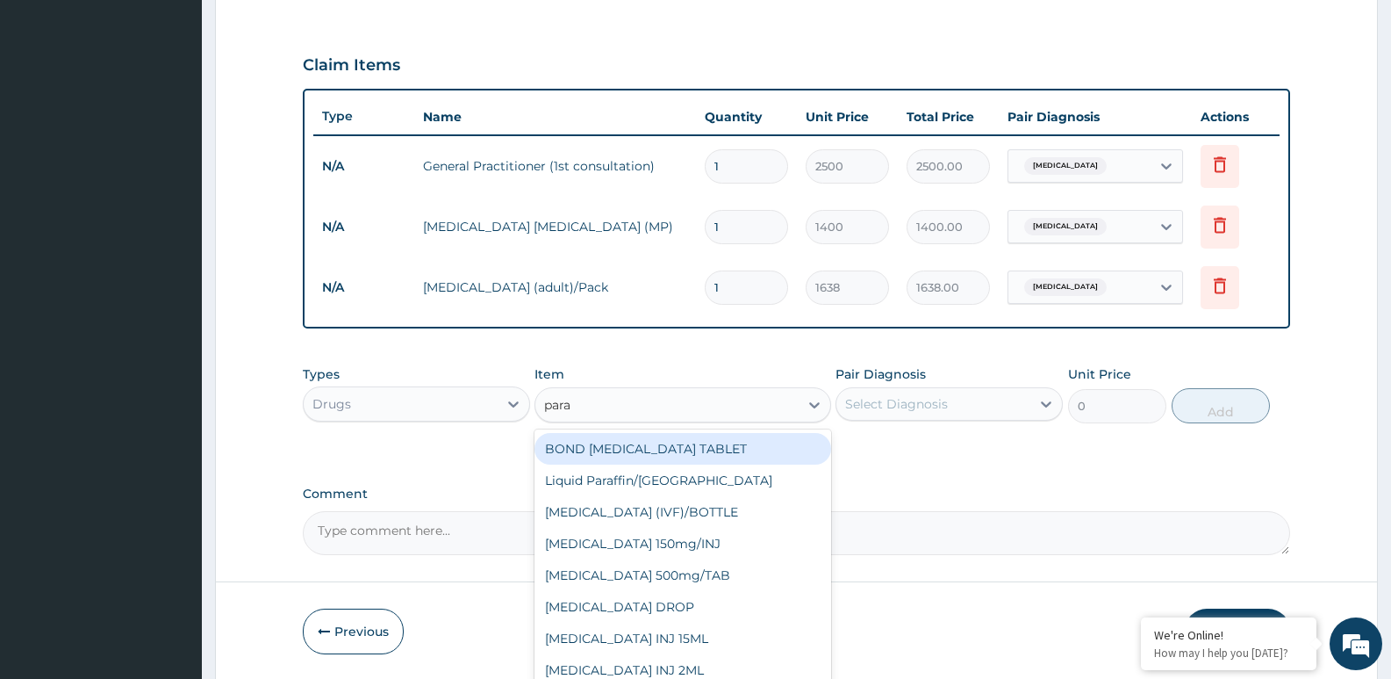
type input "parac"
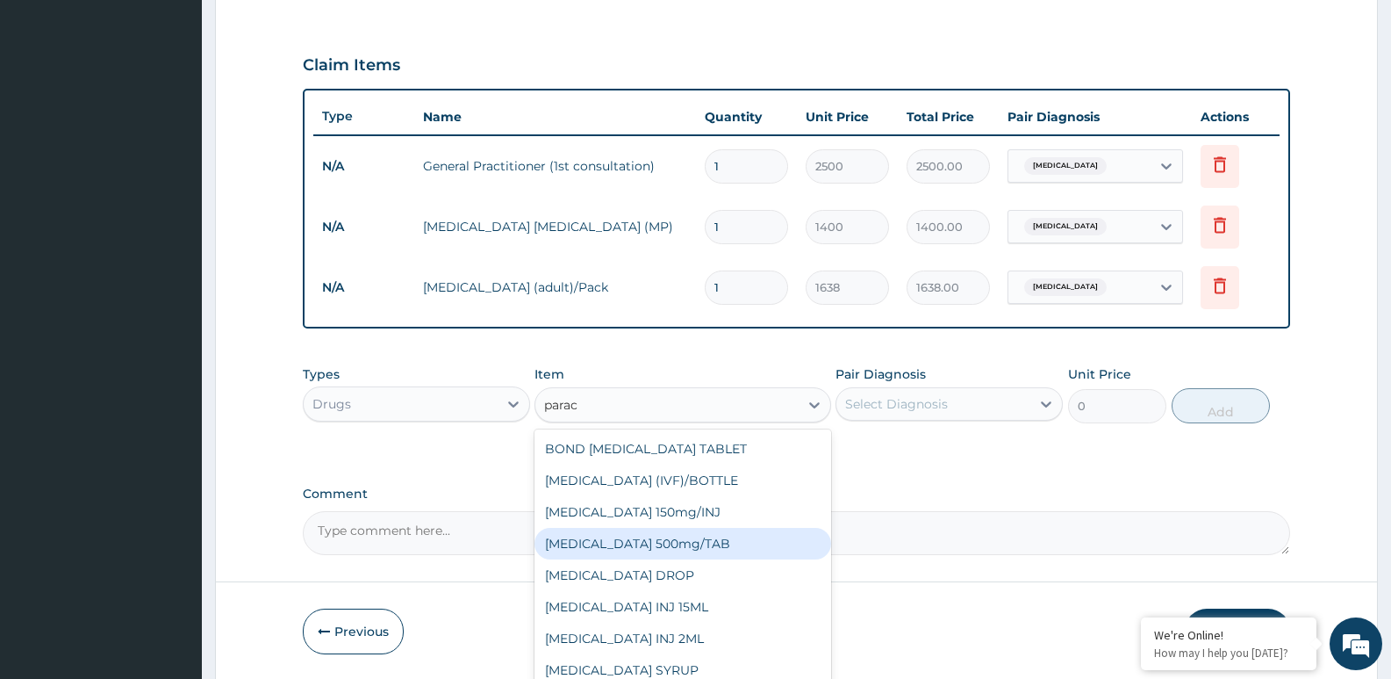
click at [678, 541] on div "PARACETAMOL 500mg/TAB" at bounding box center [683, 544] width 296 height 32
type input "13"
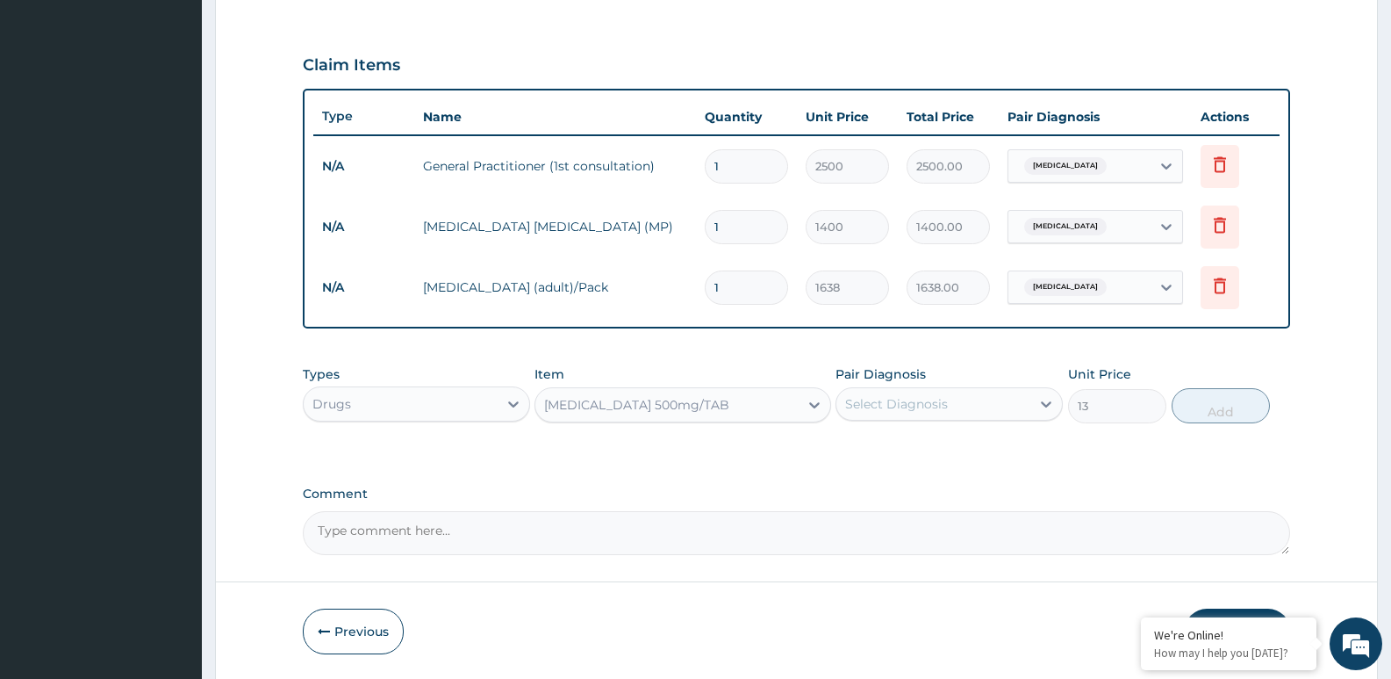
click at [1003, 404] on div "Select Diagnosis" at bounding box center [934, 404] width 194 height 28
click at [967, 452] on label "Falciparum malaria" at bounding box center [919, 447] width 109 height 18
checkbox input "true"
click at [1212, 412] on button "Add" at bounding box center [1221, 405] width 98 height 35
type input "0"
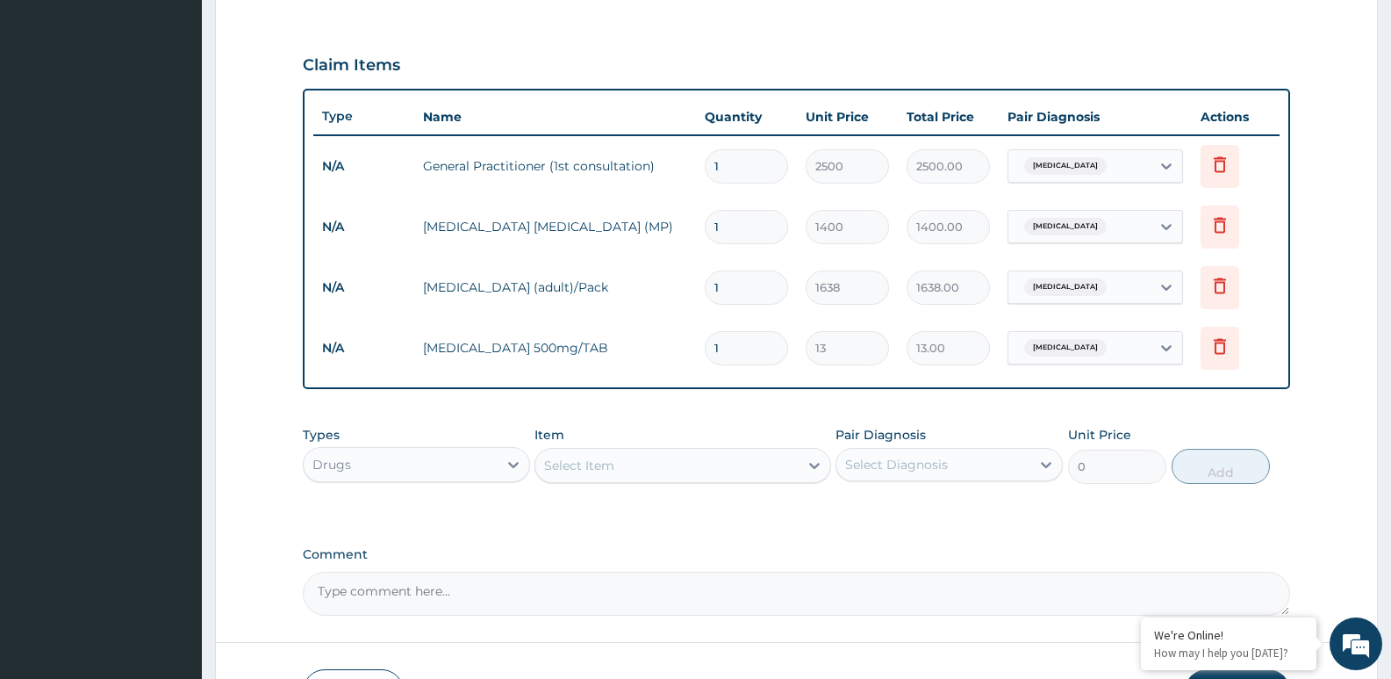
type input "18"
type input "234.00"
type input "18"
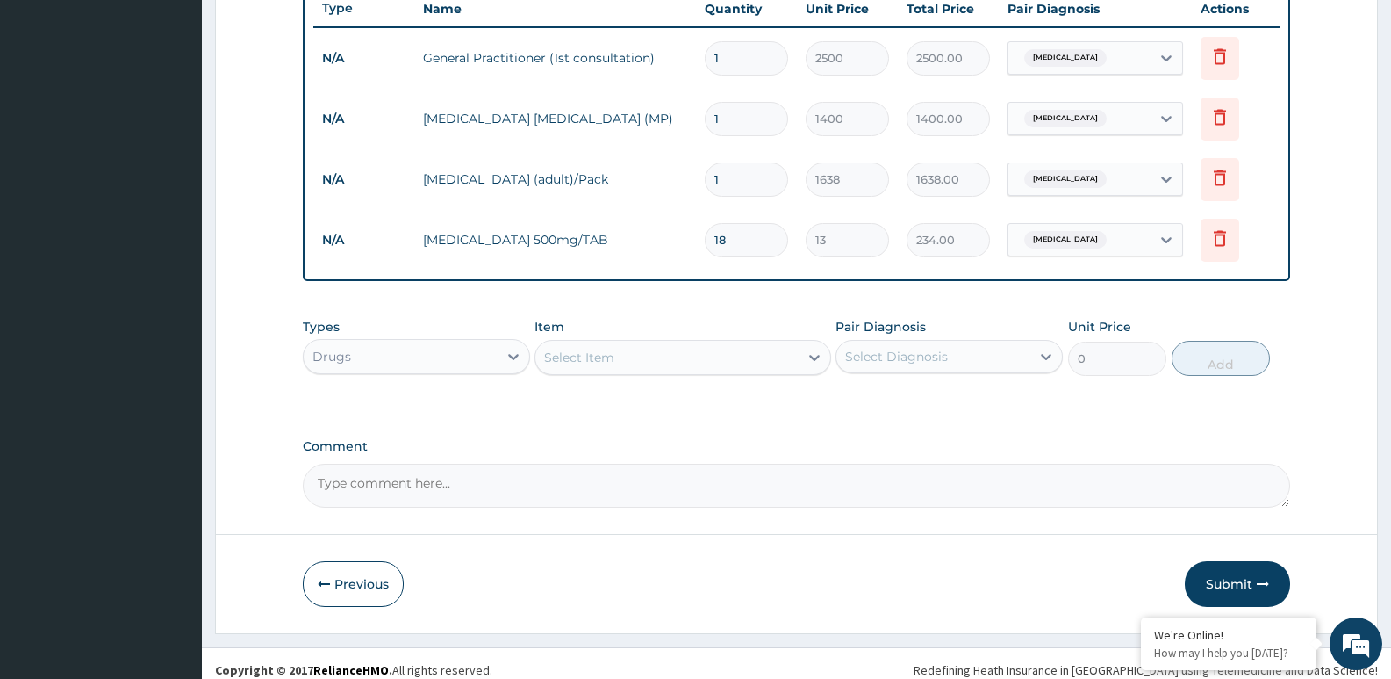
scroll to position [686, 0]
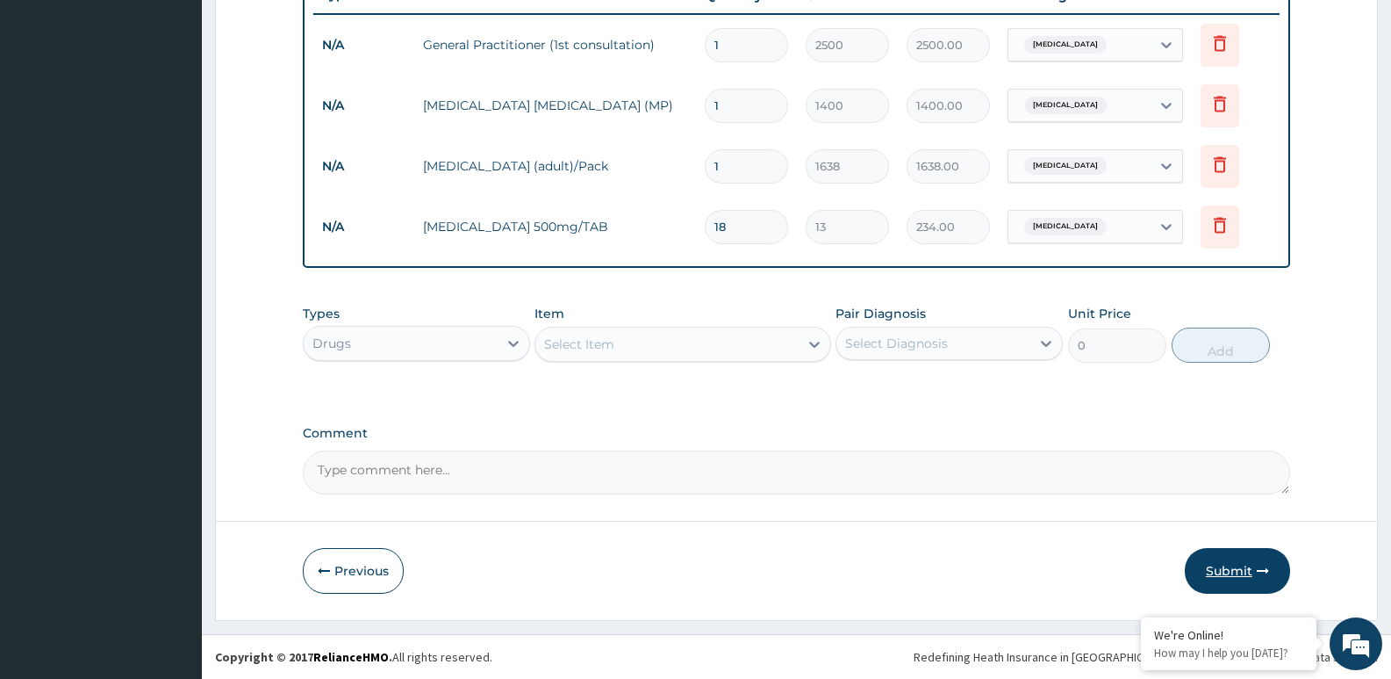
click at [1226, 572] on button "Submit" at bounding box center [1237, 571] width 105 height 46
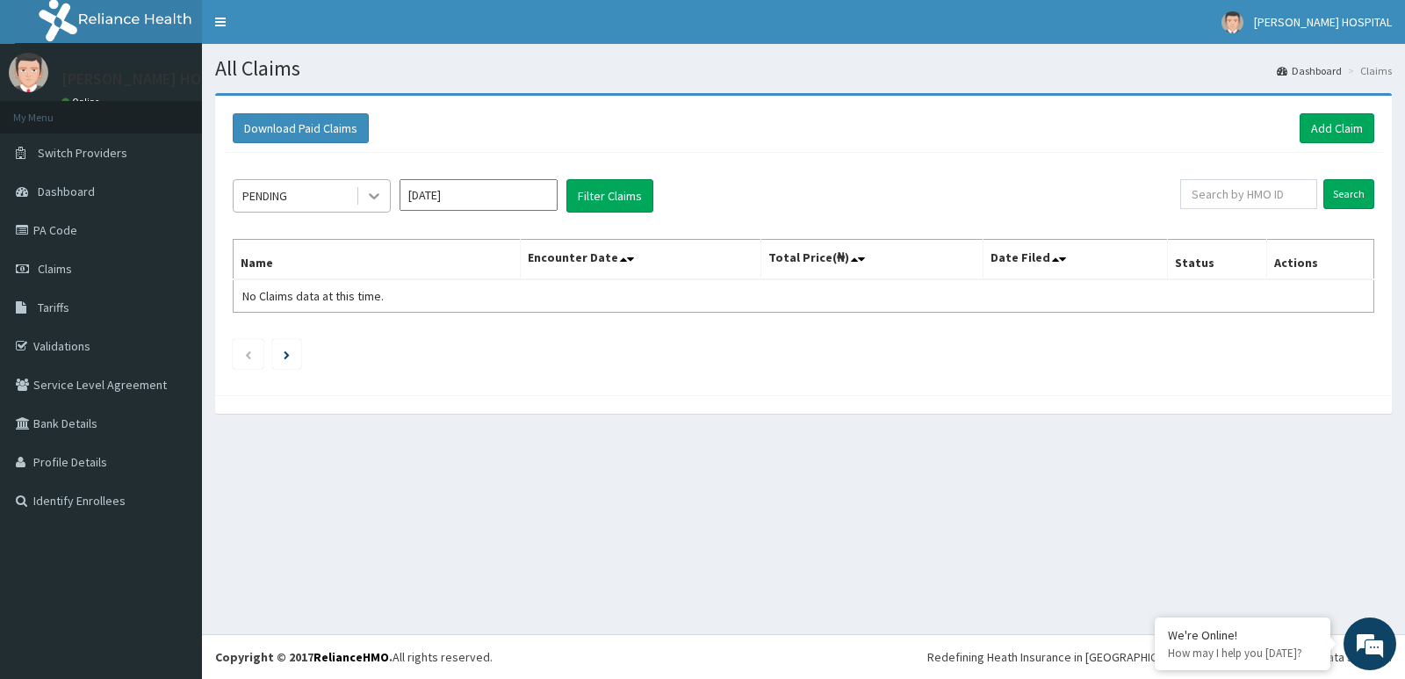
click at [364, 200] on div at bounding box center [374, 196] width 32 height 32
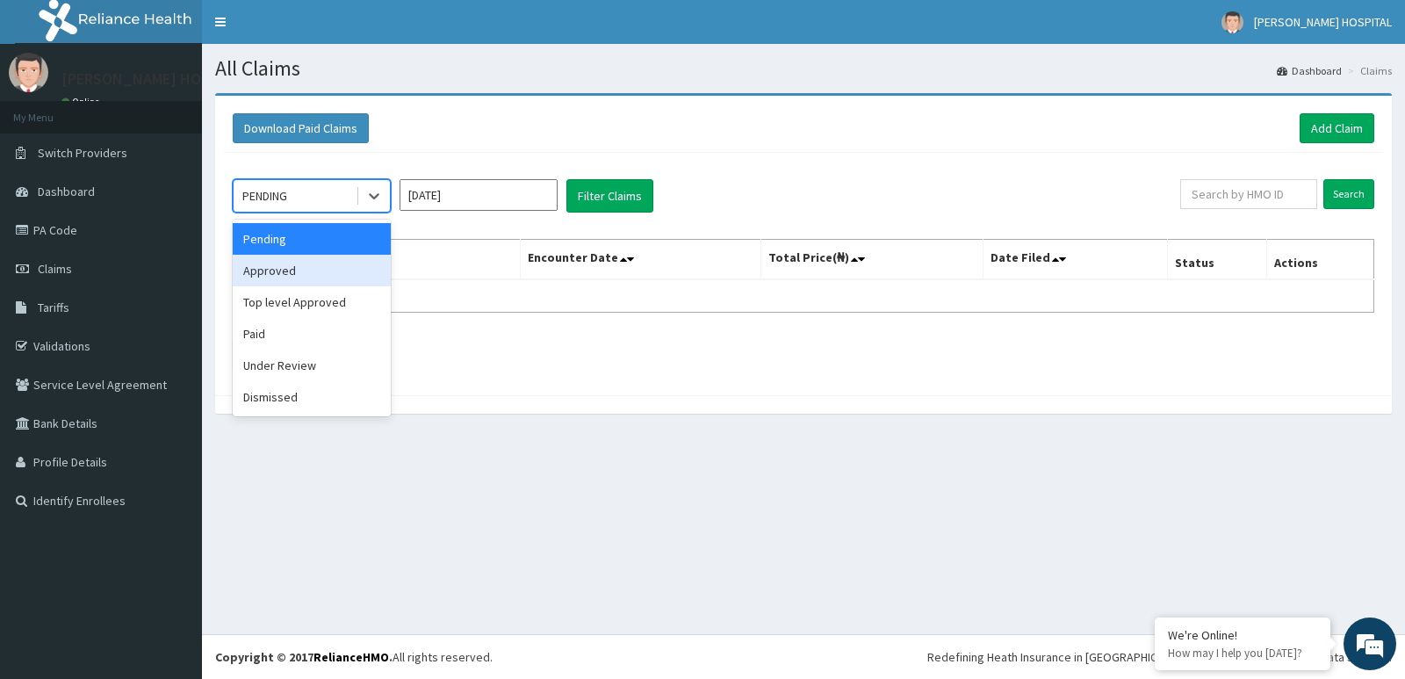
click at [317, 271] on div "Approved" at bounding box center [312, 271] width 158 height 32
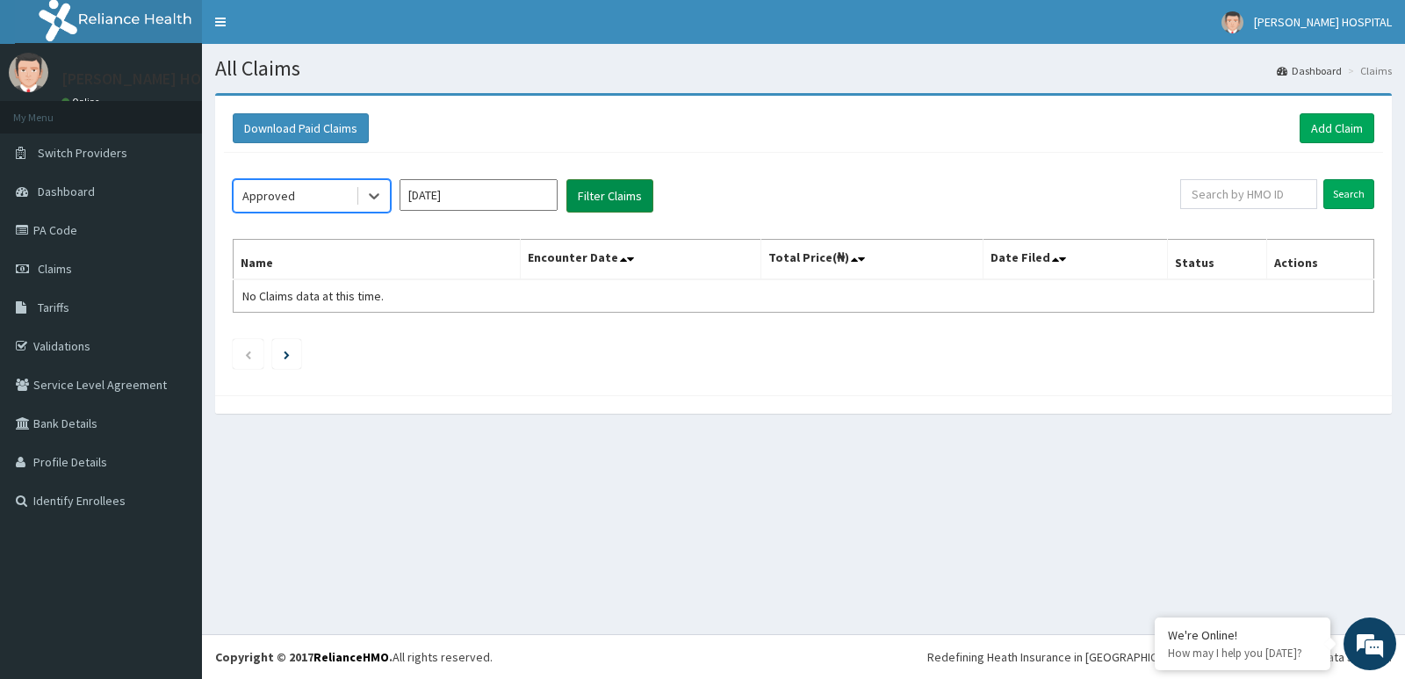
click at [611, 196] on button "Filter Claims" at bounding box center [609, 195] width 87 height 33
